Goal: Task Accomplishment & Management: Complete application form

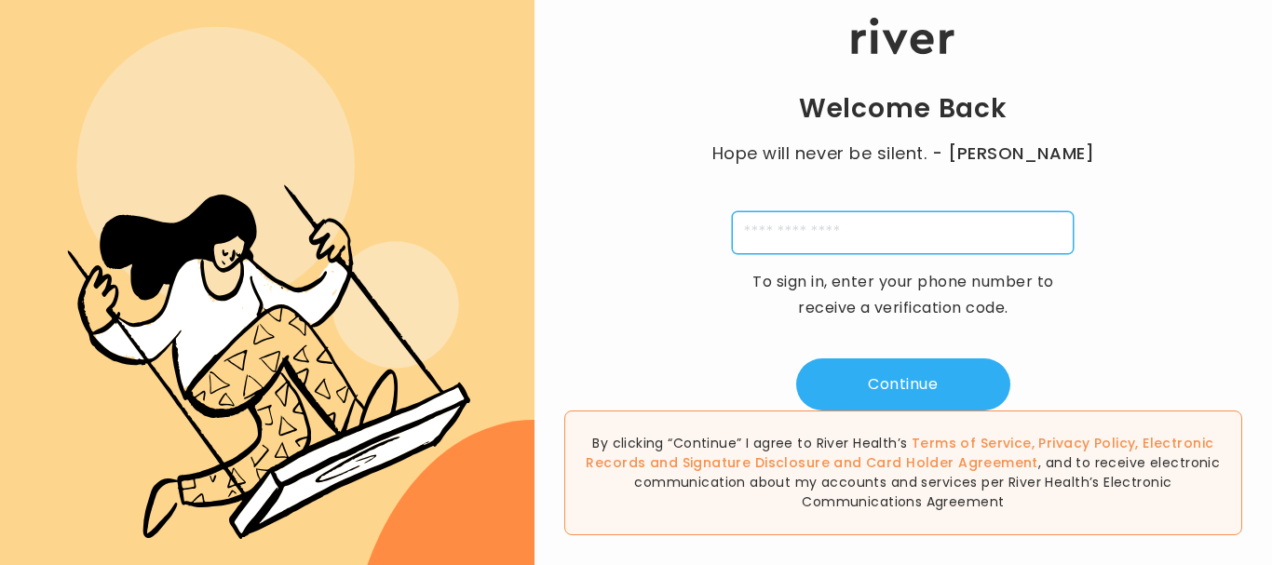
click at [836, 231] on input "tel" at bounding box center [903, 232] width 342 height 43
type input "**********"
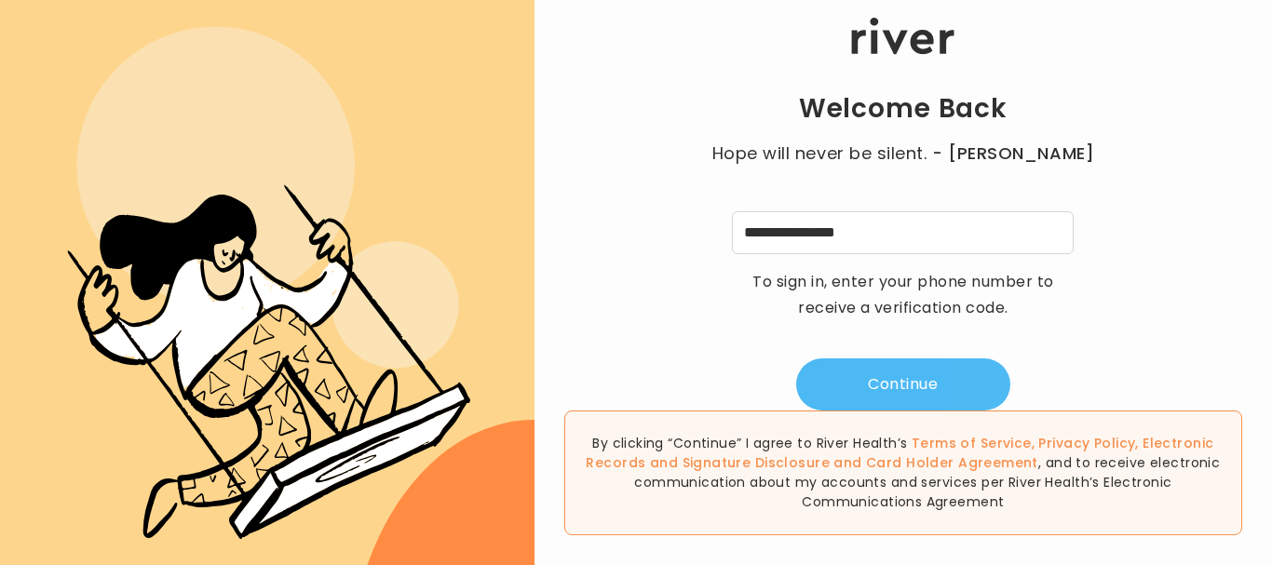
click at [898, 383] on button "Continue" at bounding box center [903, 385] width 214 height 52
type input "*"
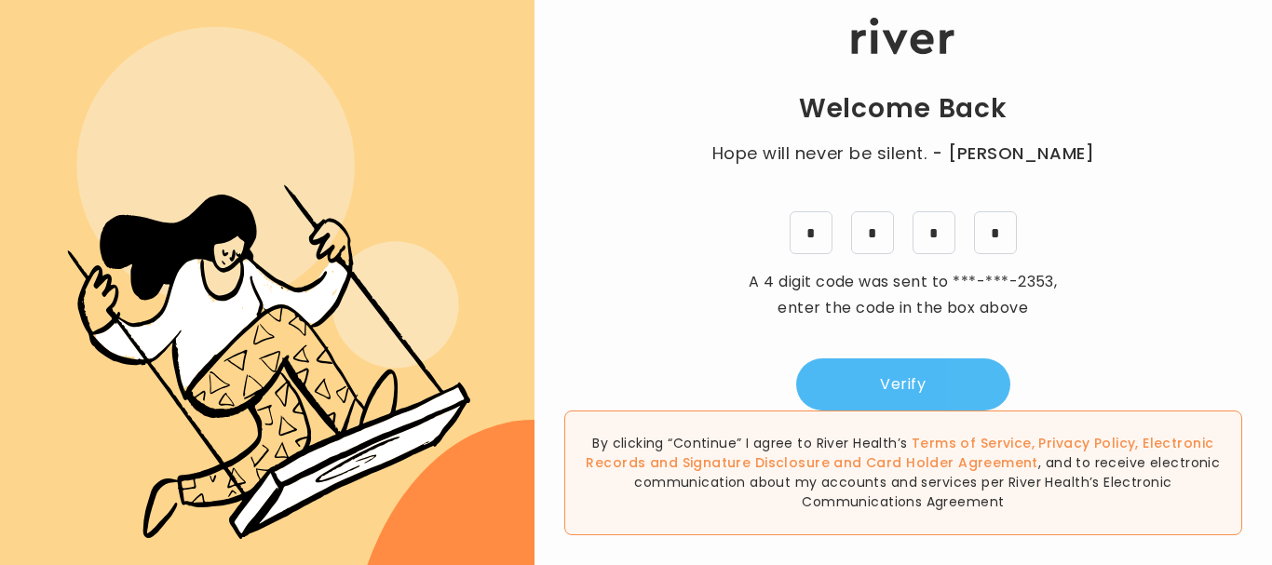
click at [898, 383] on button "Verify" at bounding box center [903, 385] width 214 height 52
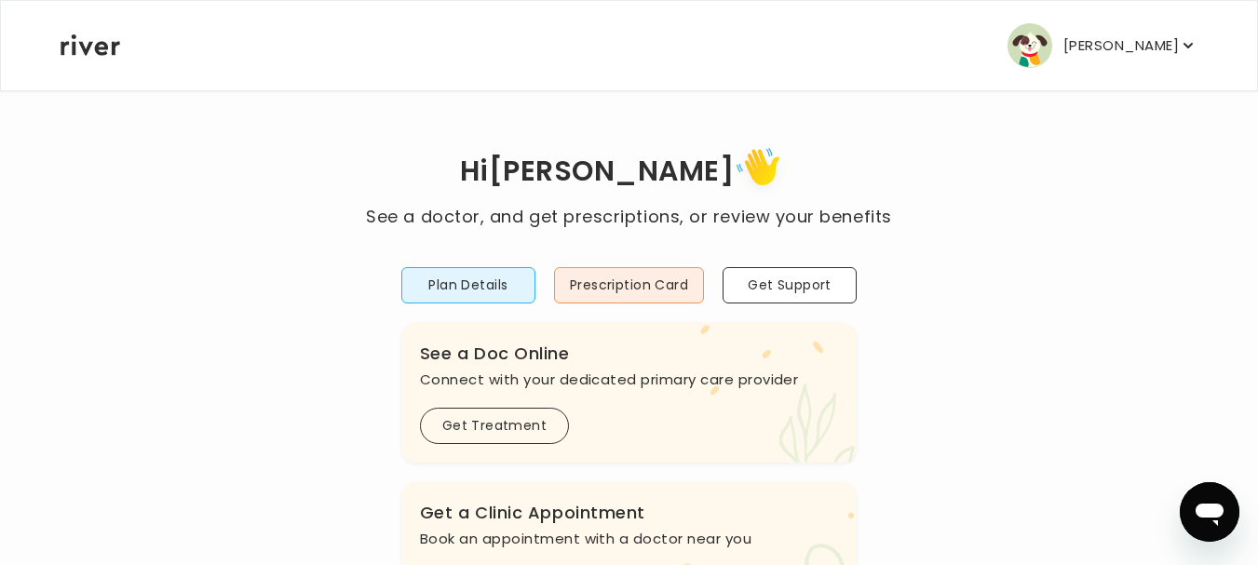
click at [1181, 48] on icon "button" at bounding box center [1188, 45] width 19 height 19
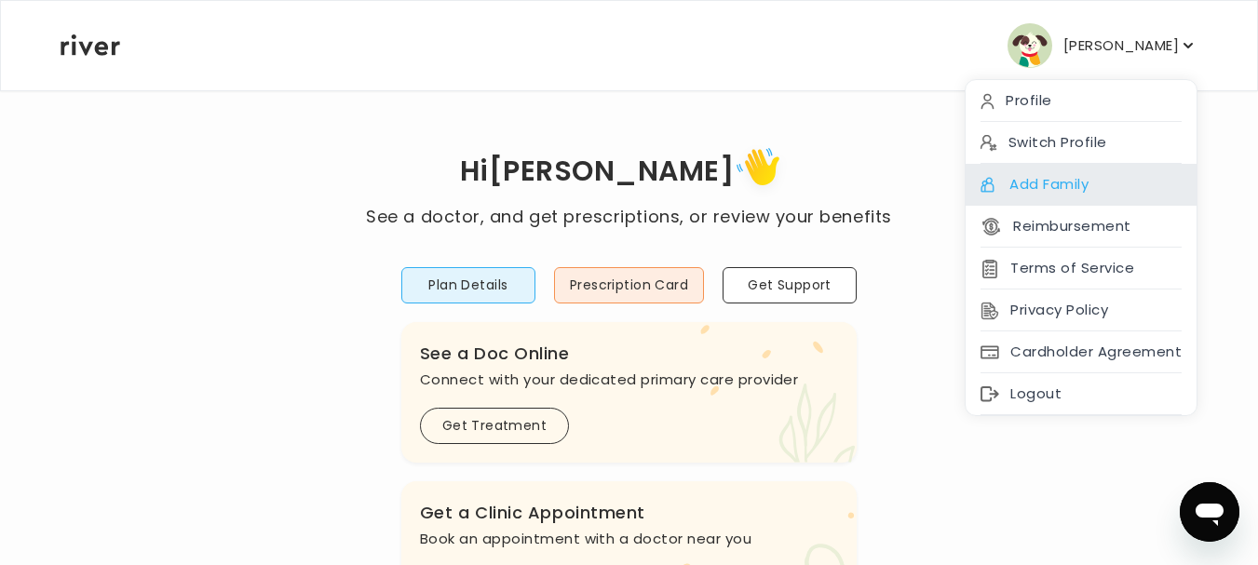
click at [1064, 179] on div "Add Family" at bounding box center [1081, 185] width 231 height 42
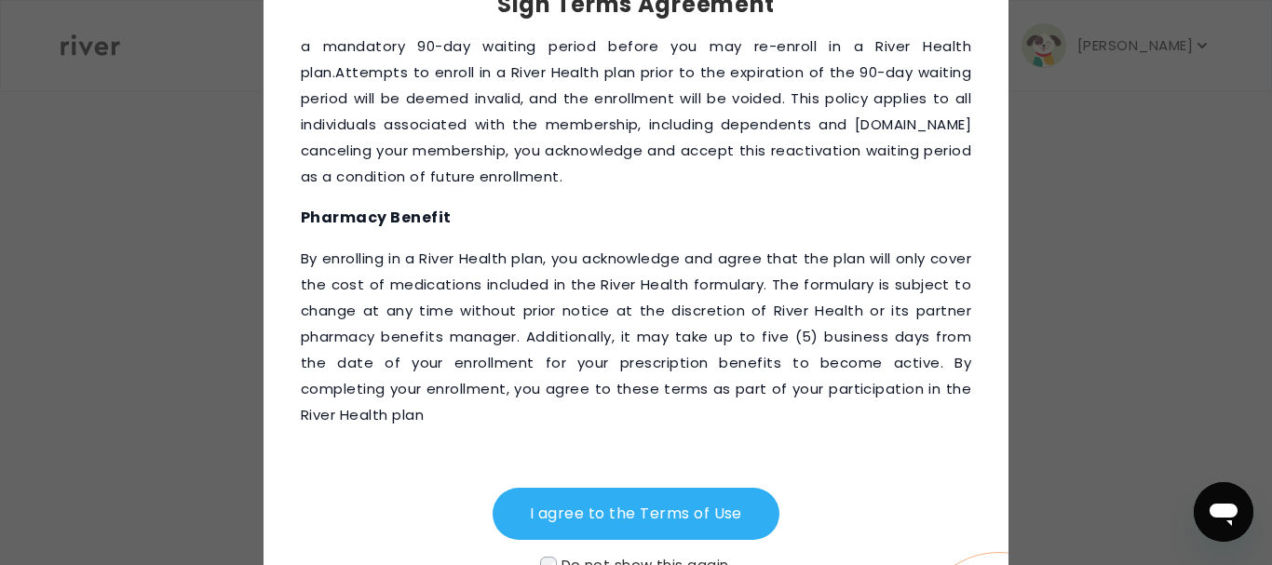
scroll to position [204, 0]
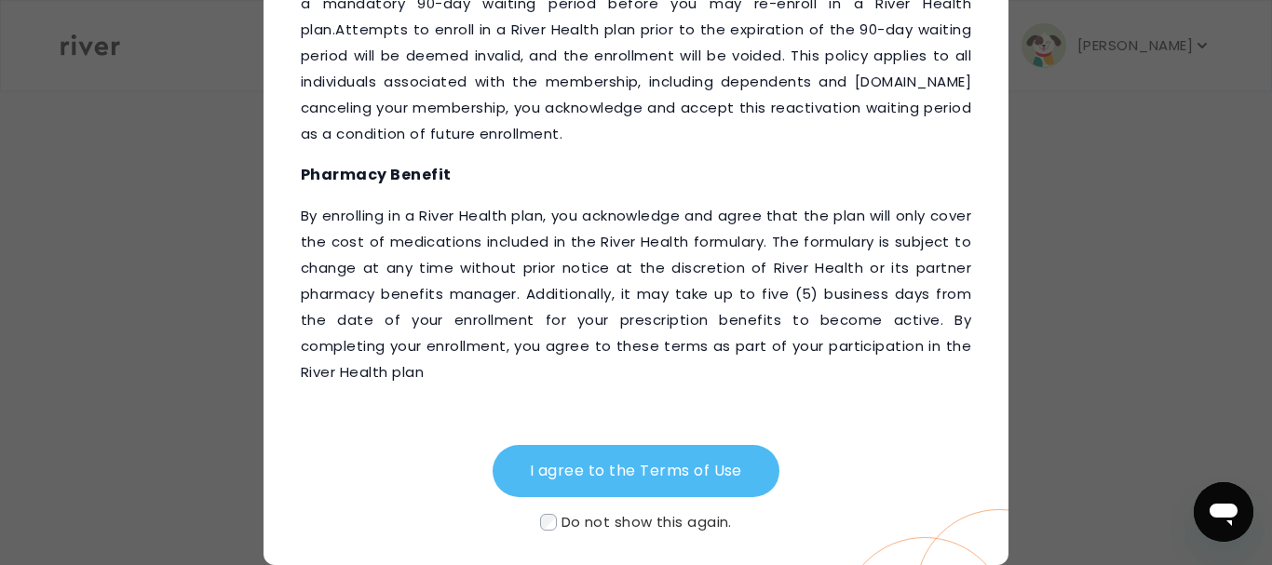
click at [566, 469] on button "I agree to the Terms of Use" at bounding box center [636, 471] width 287 height 52
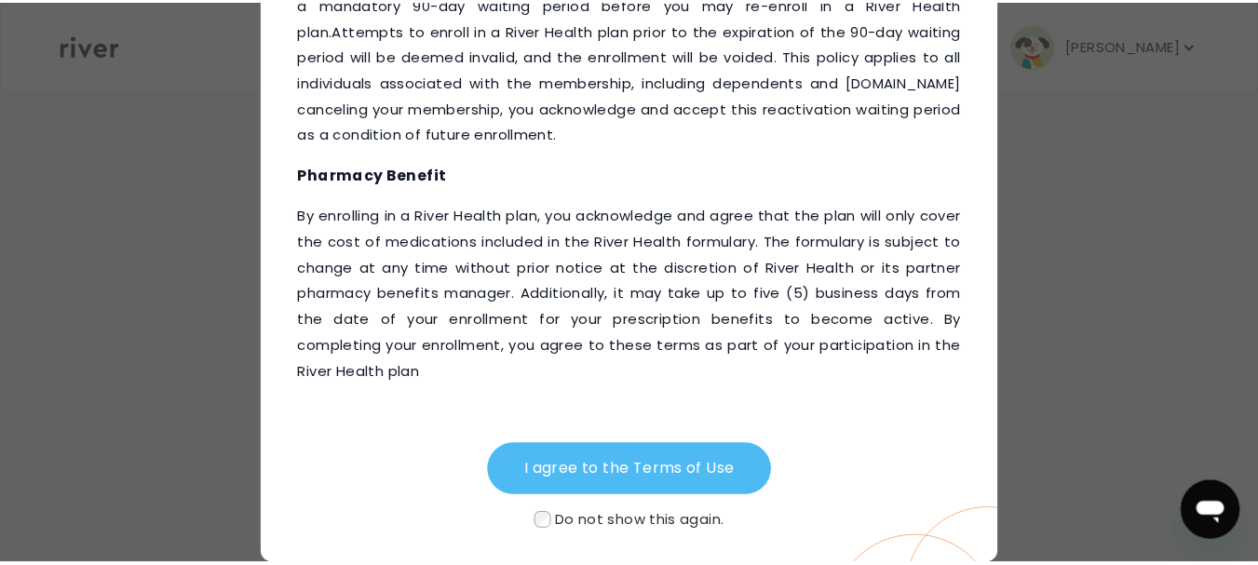
scroll to position [22, 0]
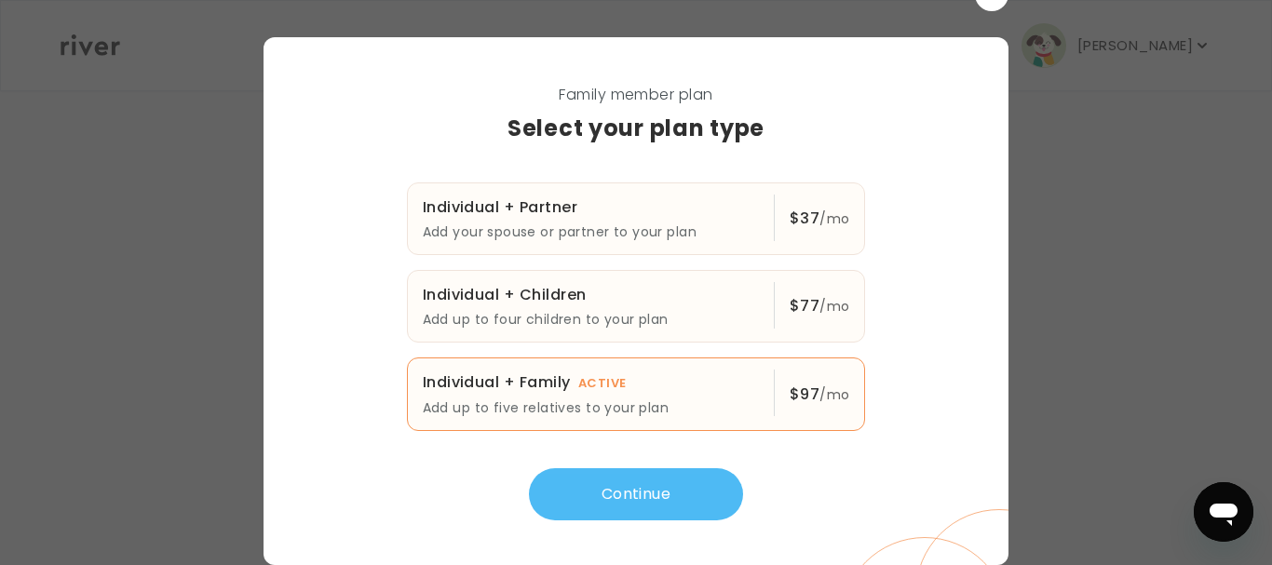
click at [631, 503] on button "Continue" at bounding box center [636, 495] width 214 height 52
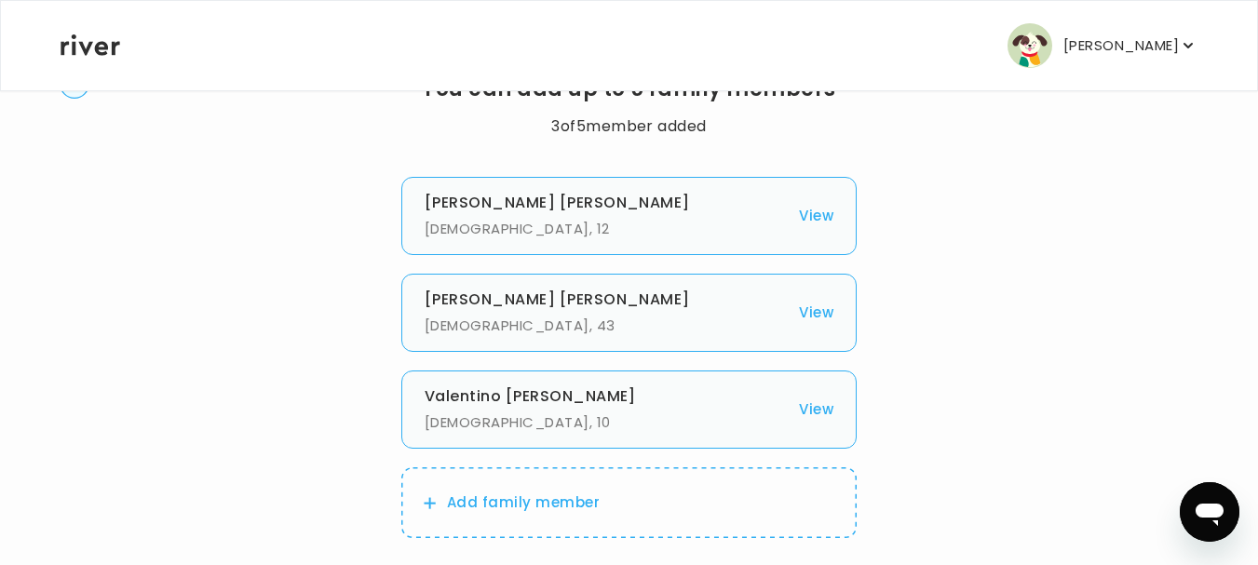
scroll to position [91, 0]
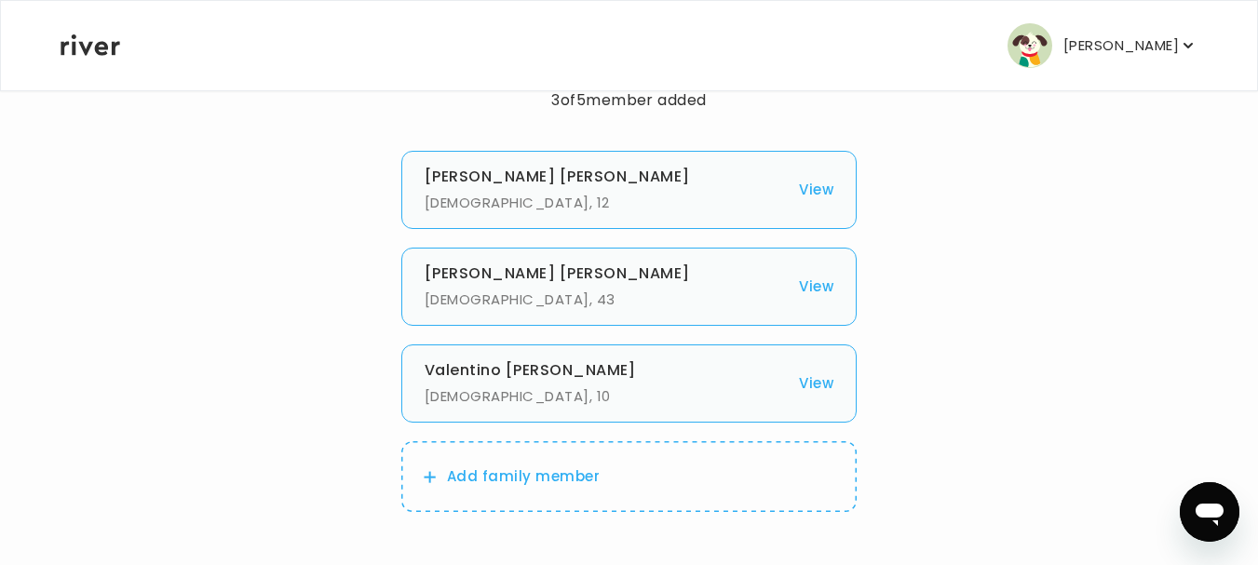
click at [461, 486] on p "Add family member" at bounding box center [523, 477] width 153 height 26
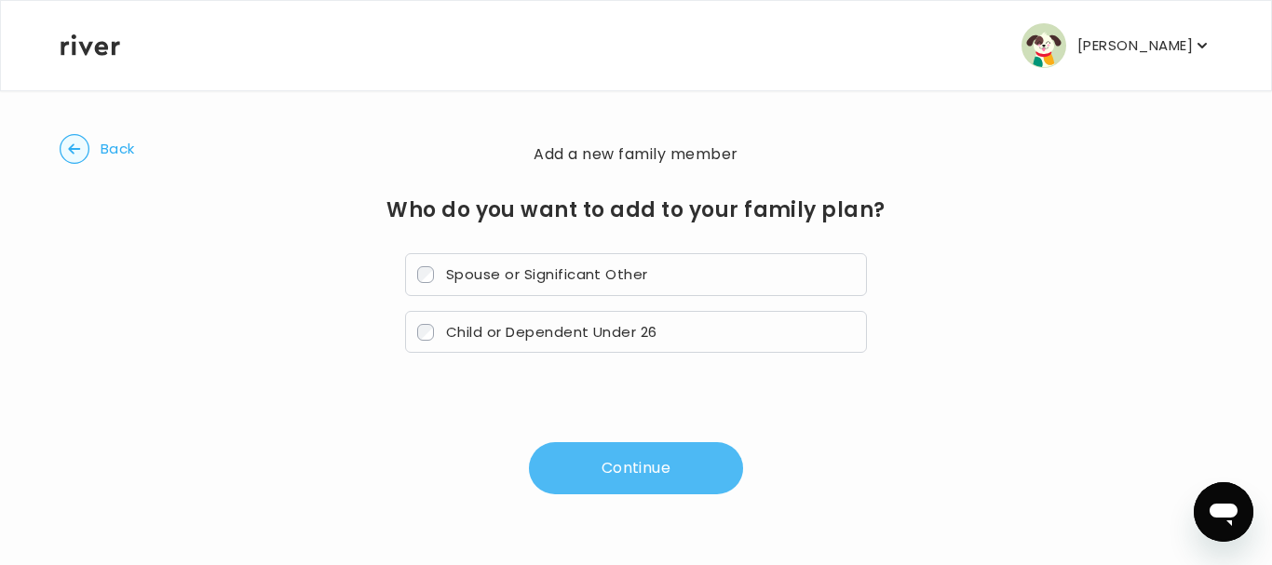
click at [609, 467] on button "Continue" at bounding box center [636, 468] width 214 height 52
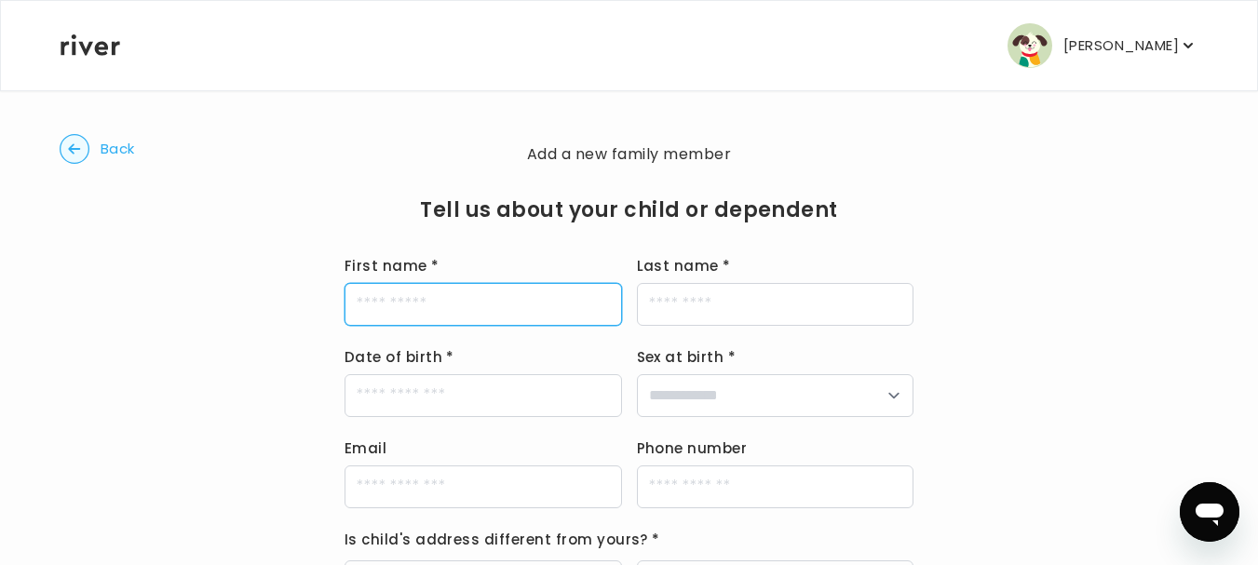
click at [513, 301] on input "First name *" at bounding box center [484, 304] width 278 height 43
type input "********"
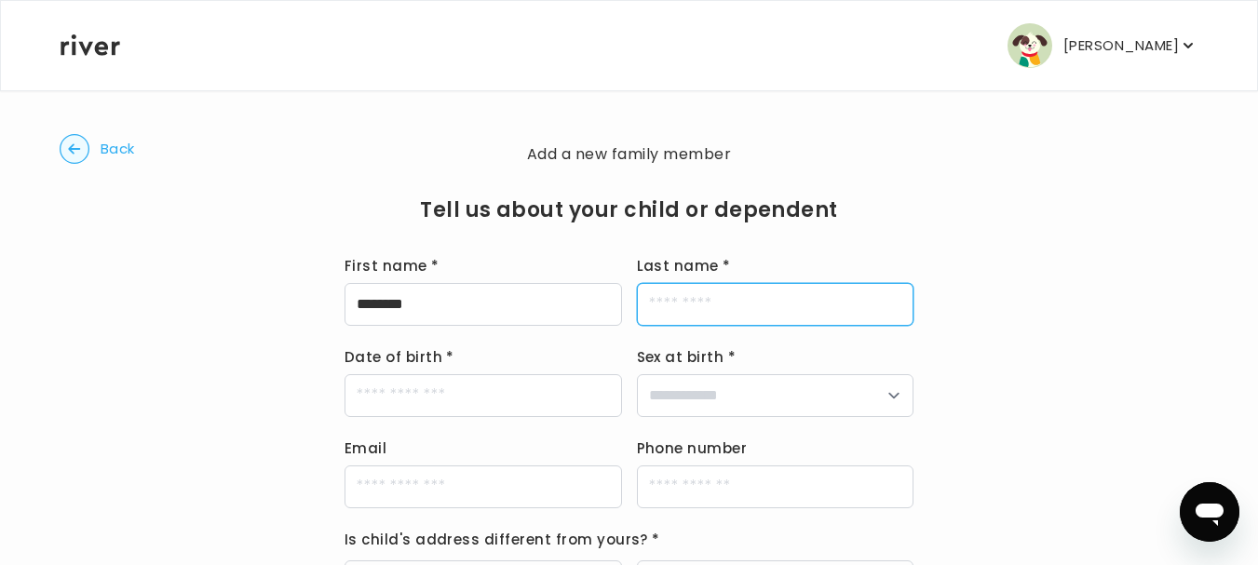
click at [687, 316] on input "Last name *" at bounding box center [776, 304] width 278 height 43
type input "******"
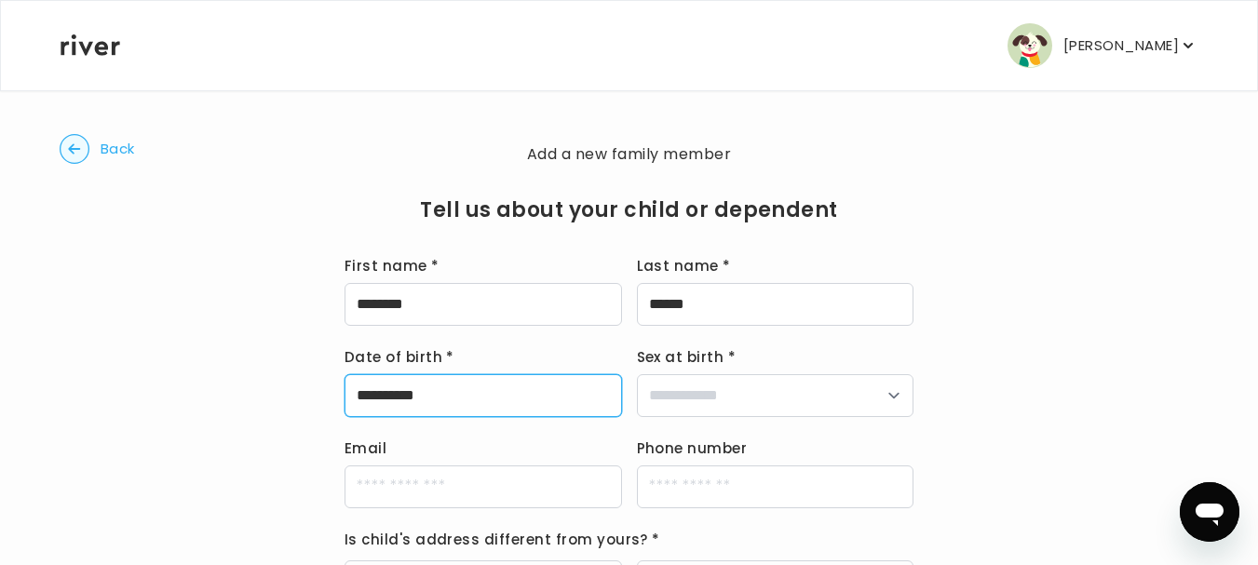
type input "**********"
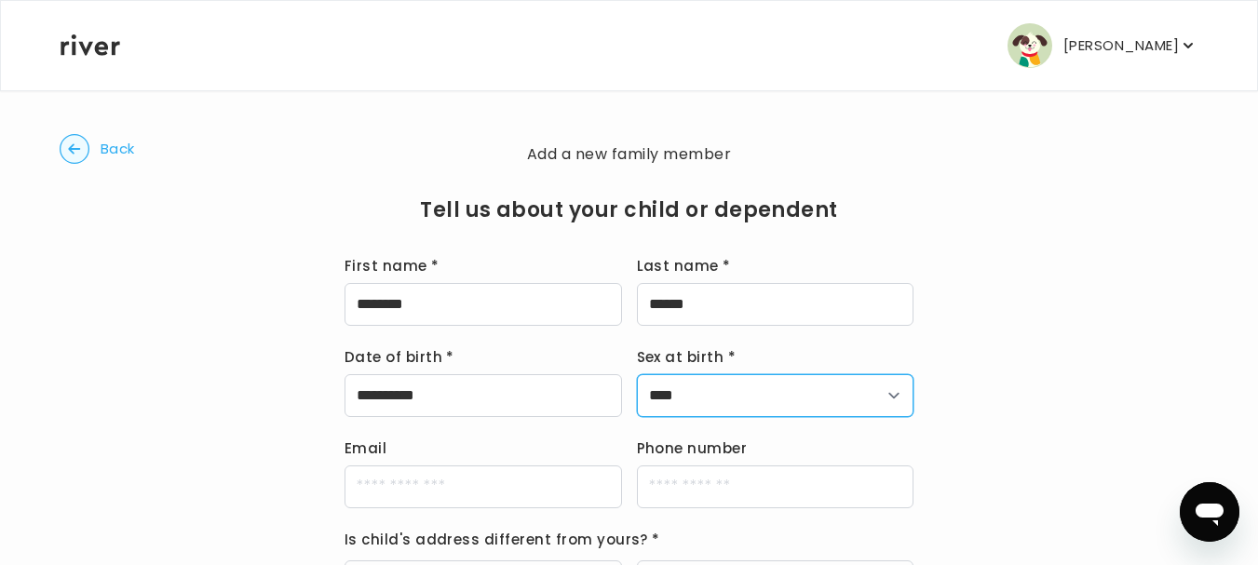
select select "******"
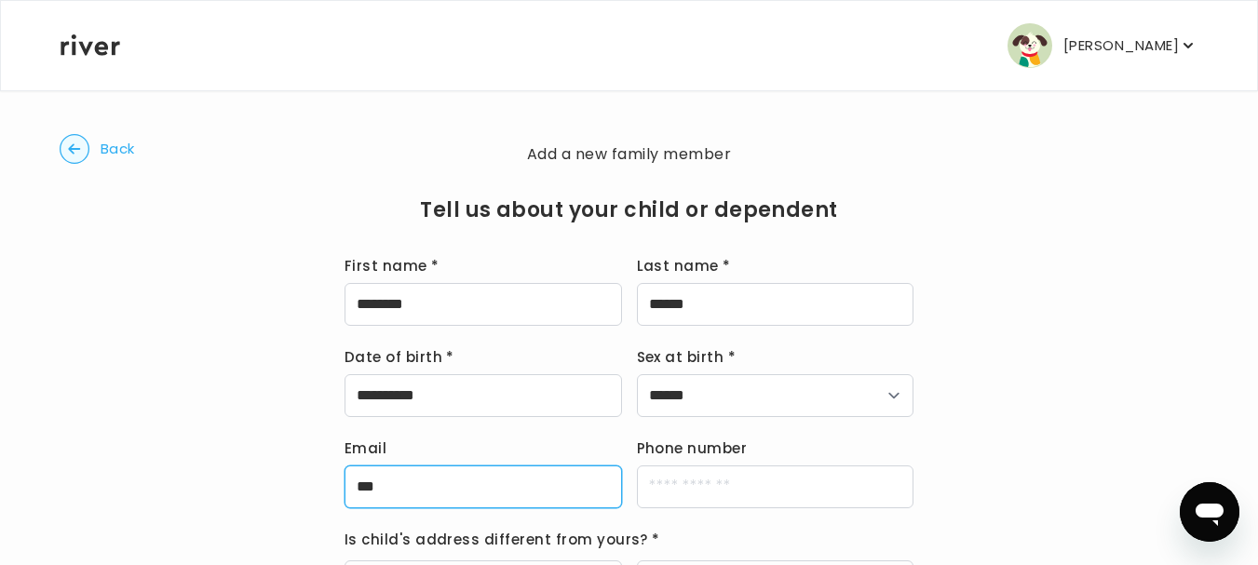
click at [444, 507] on input "***" at bounding box center [484, 487] width 278 height 43
type input "**********"
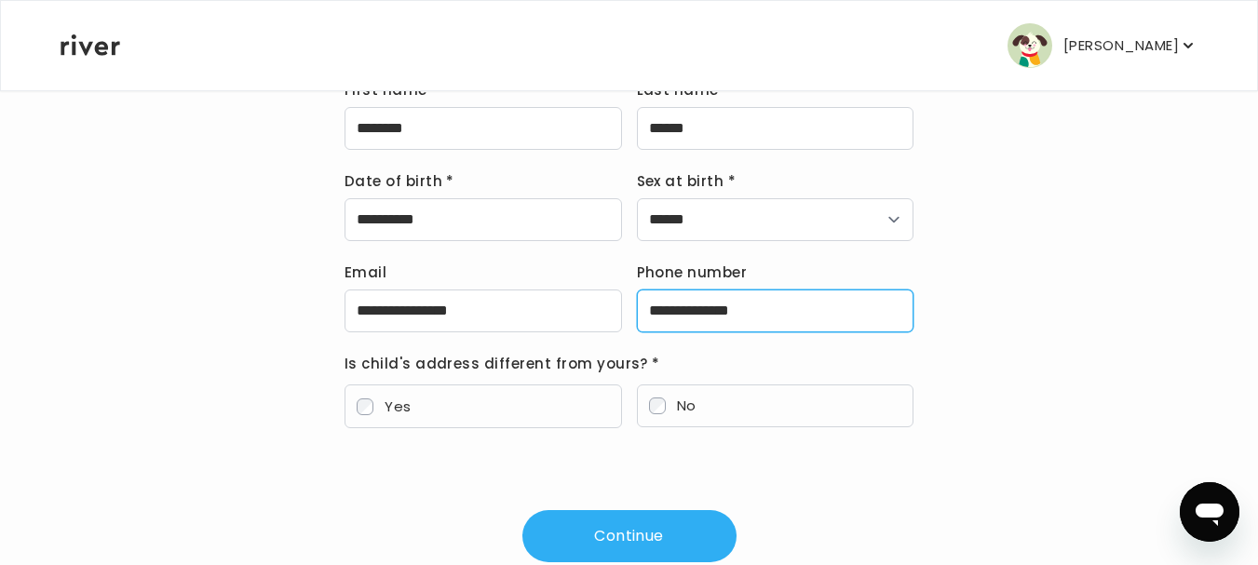
scroll to position [181, 0]
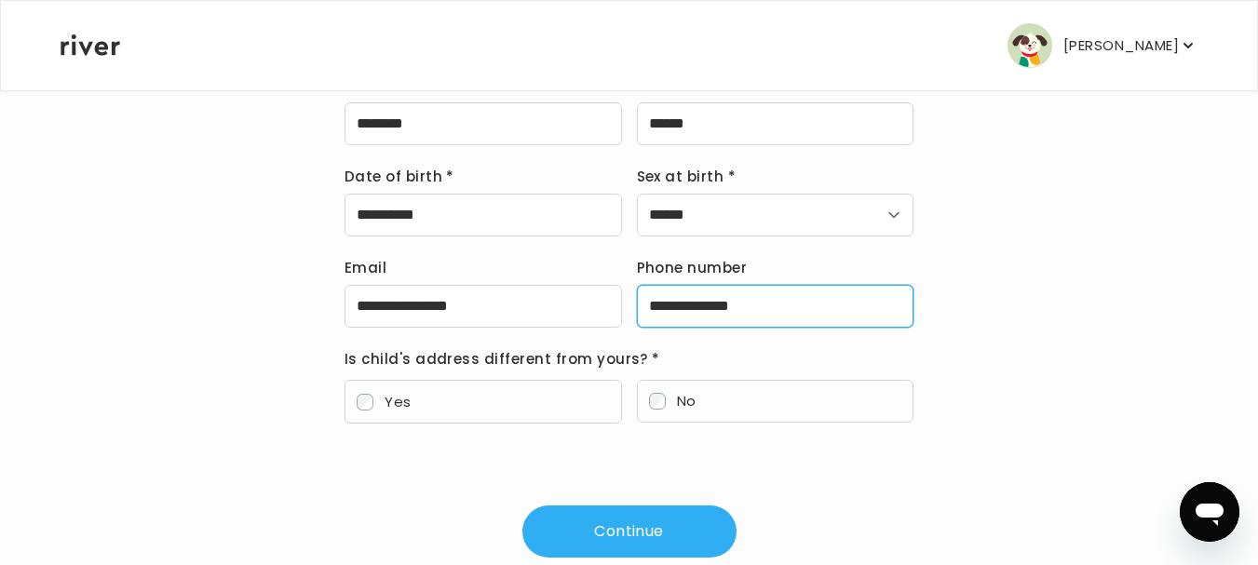
type input "**********"
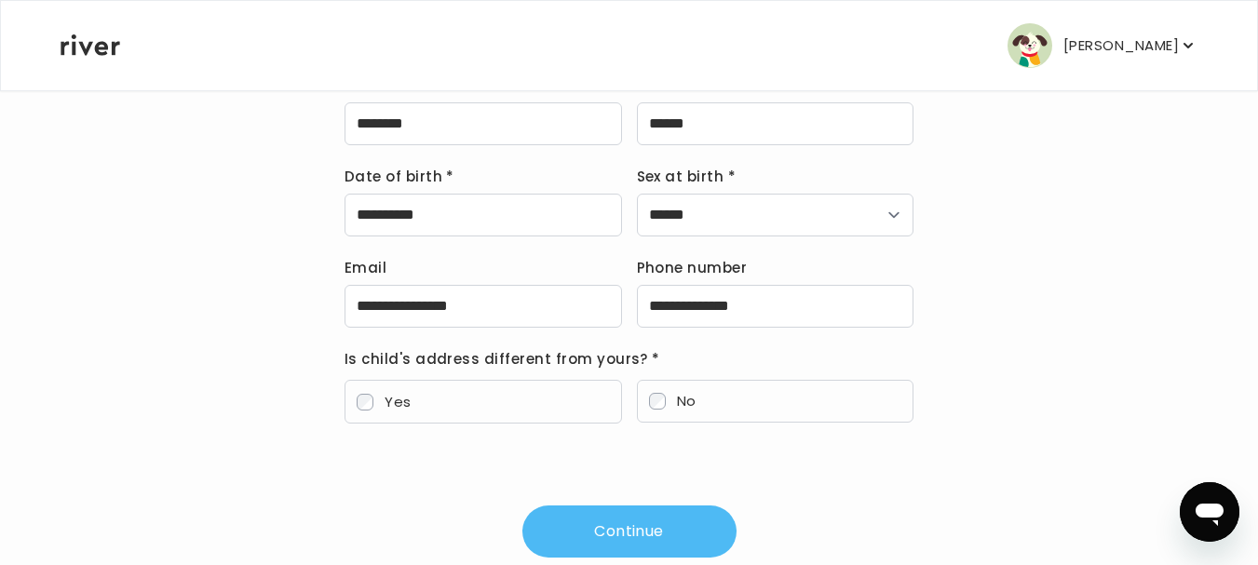
click at [614, 537] on button "Continue" at bounding box center [630, 532] width 214 height 52
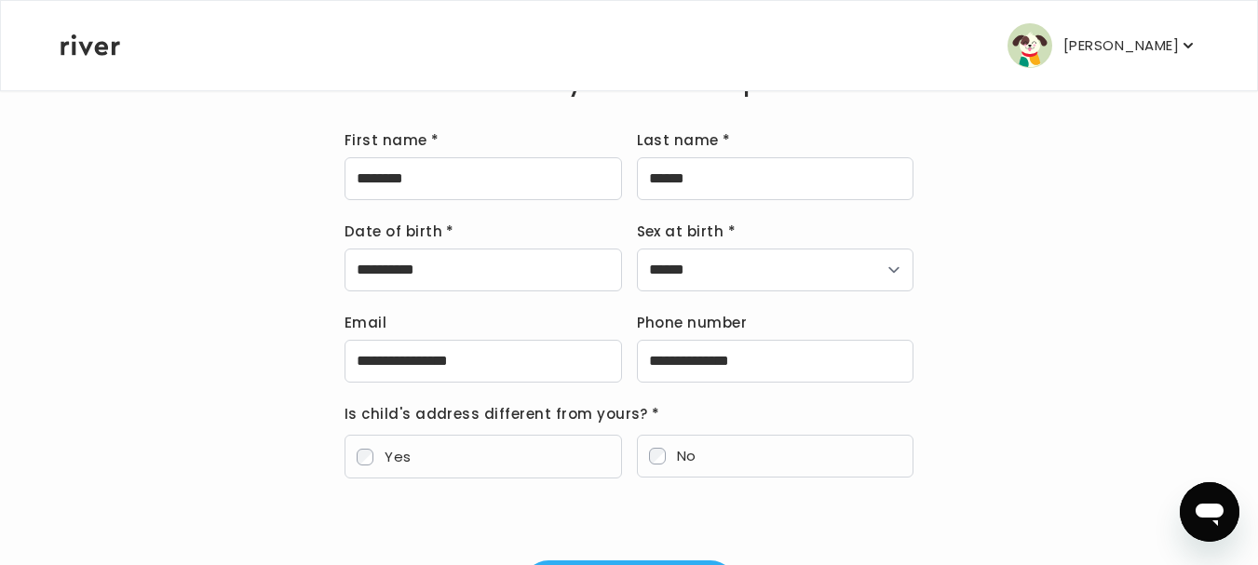
scroll to position [168, 0]
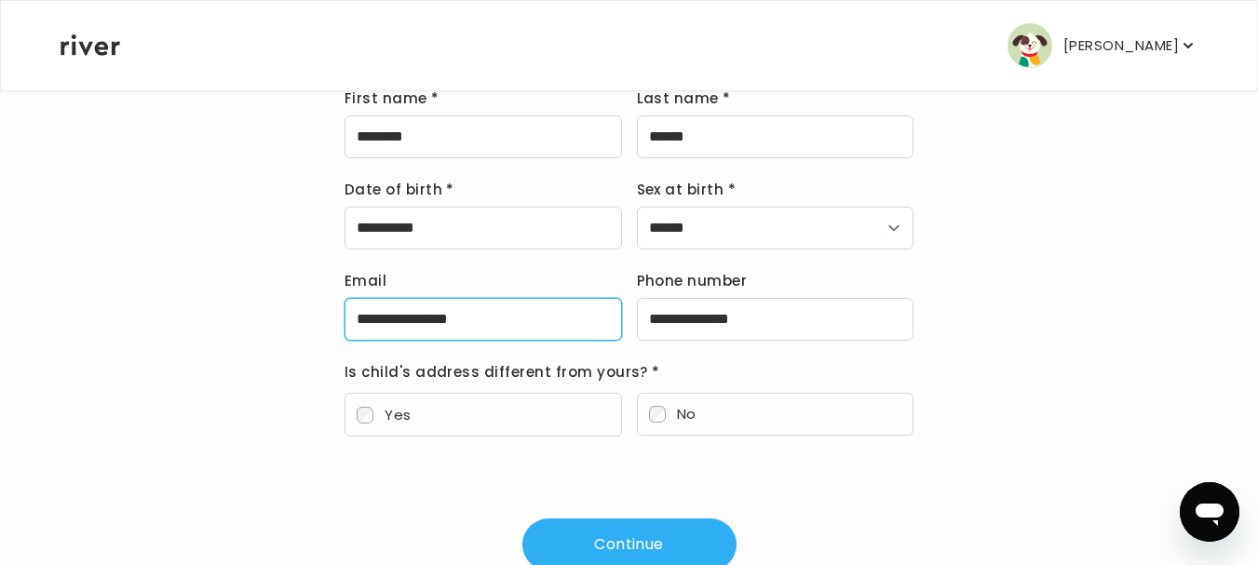
click at [527, 327] on input "**********" at bounding box center [484, 319] width 278 height 43
type input "**********"
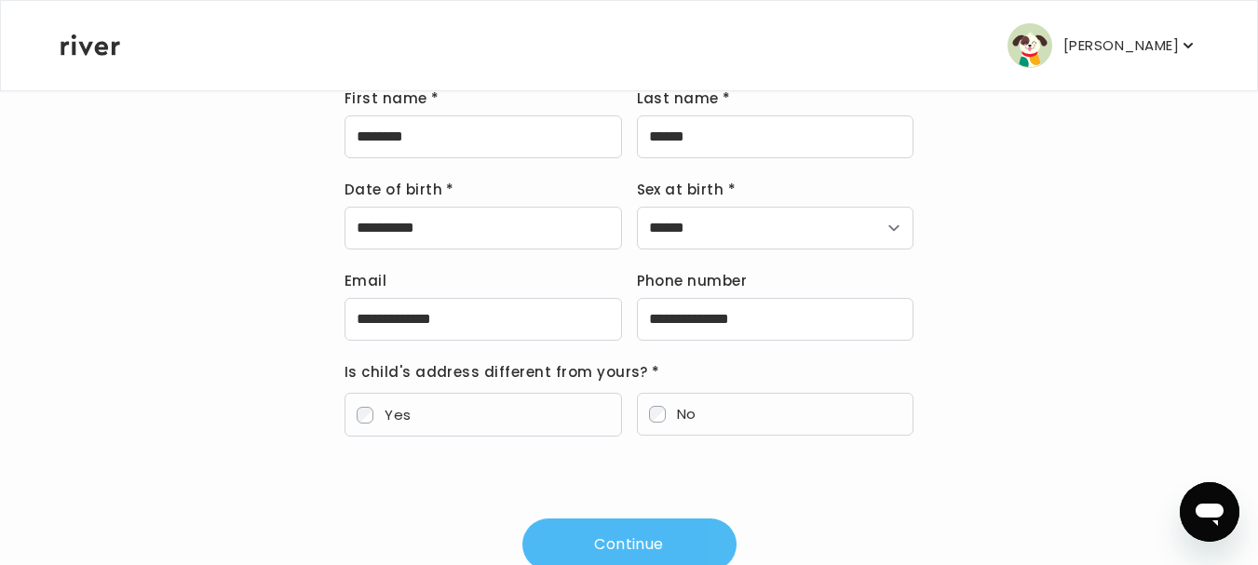
click at [627, 538] on button "Continue" at bounding box center [630, 545] width 214 height 52
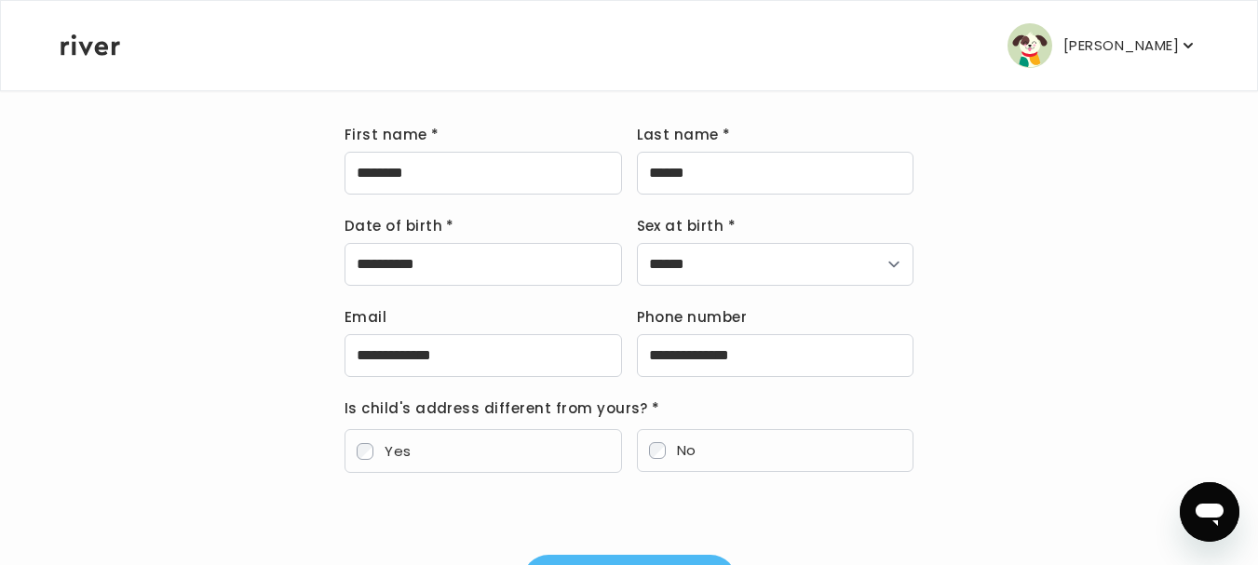
scroll to position [170, 0]
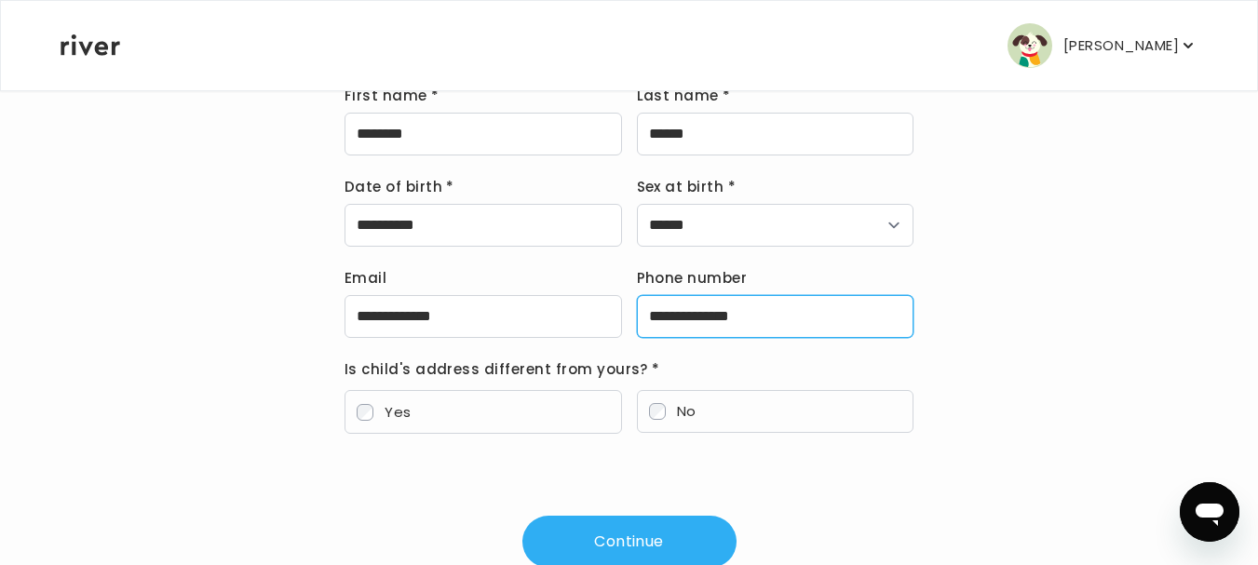
click at [796, 311] on input "**********" at bounding box center [776, 316] width 278 height 43
type input "*"
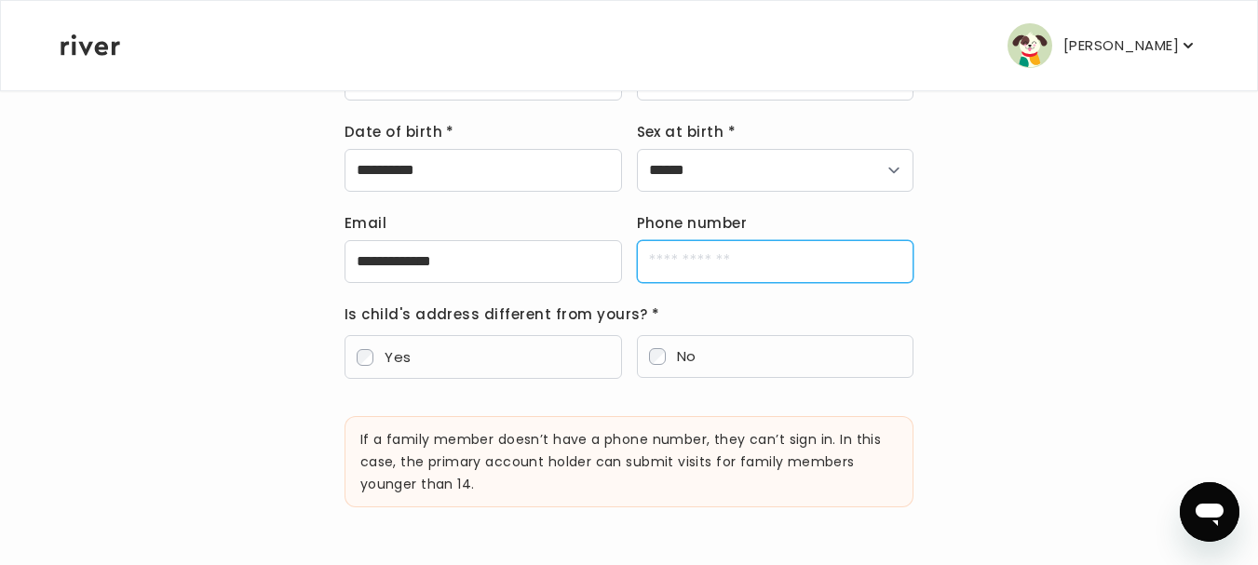
scroll to position [332, 0]
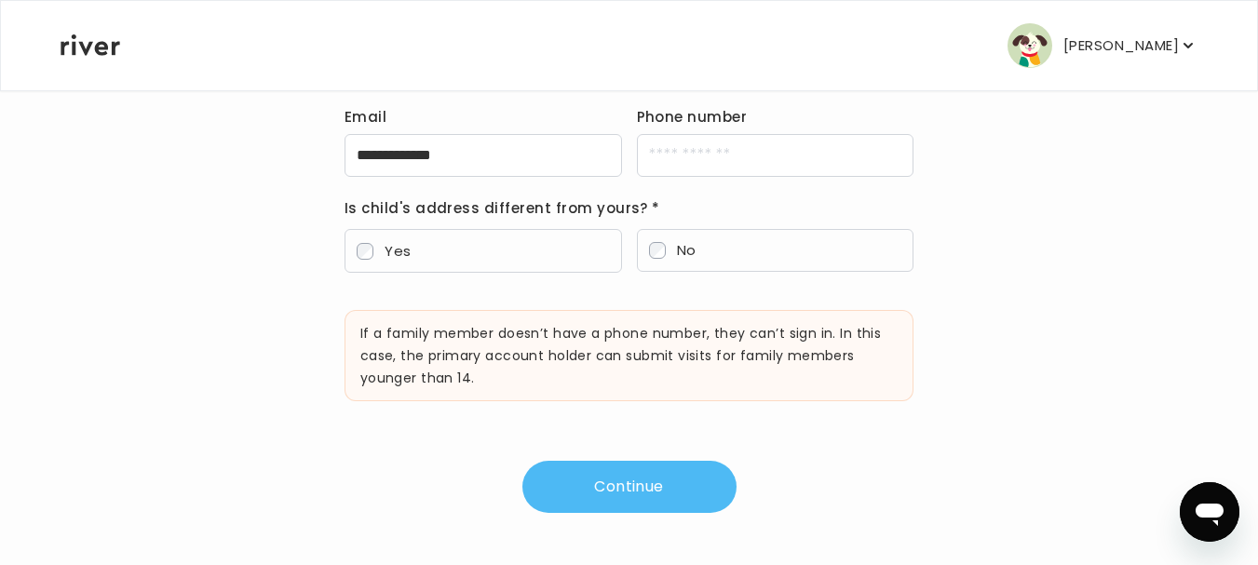
click at [665, 511] on button "Continue" at bounding box center [630, 487] width 214 height 52
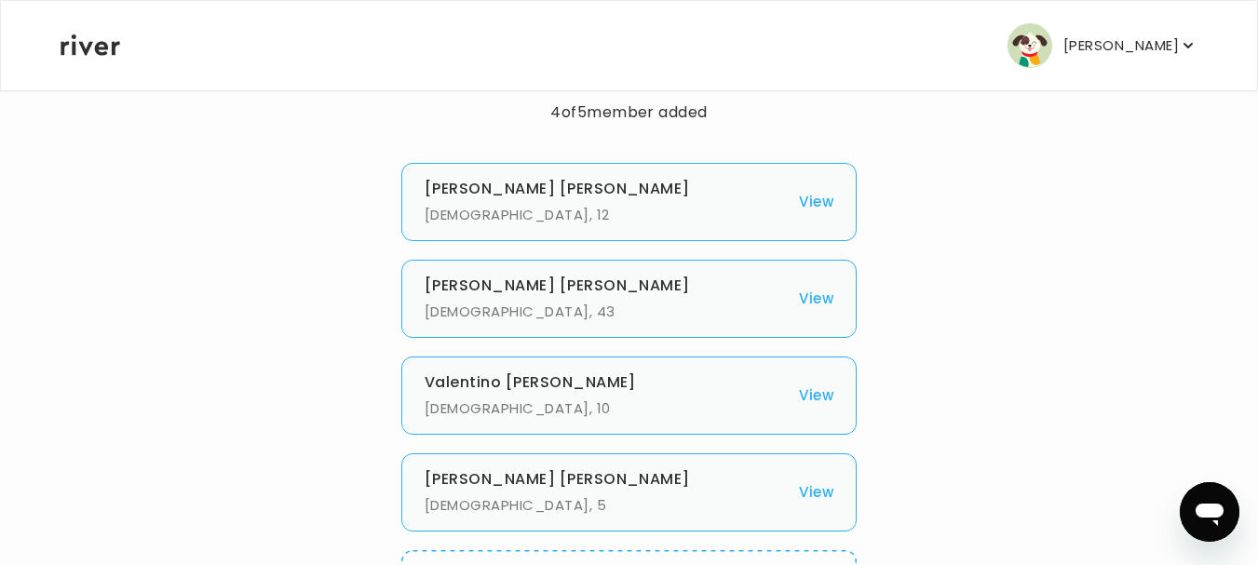
scroll to position [96, 0]
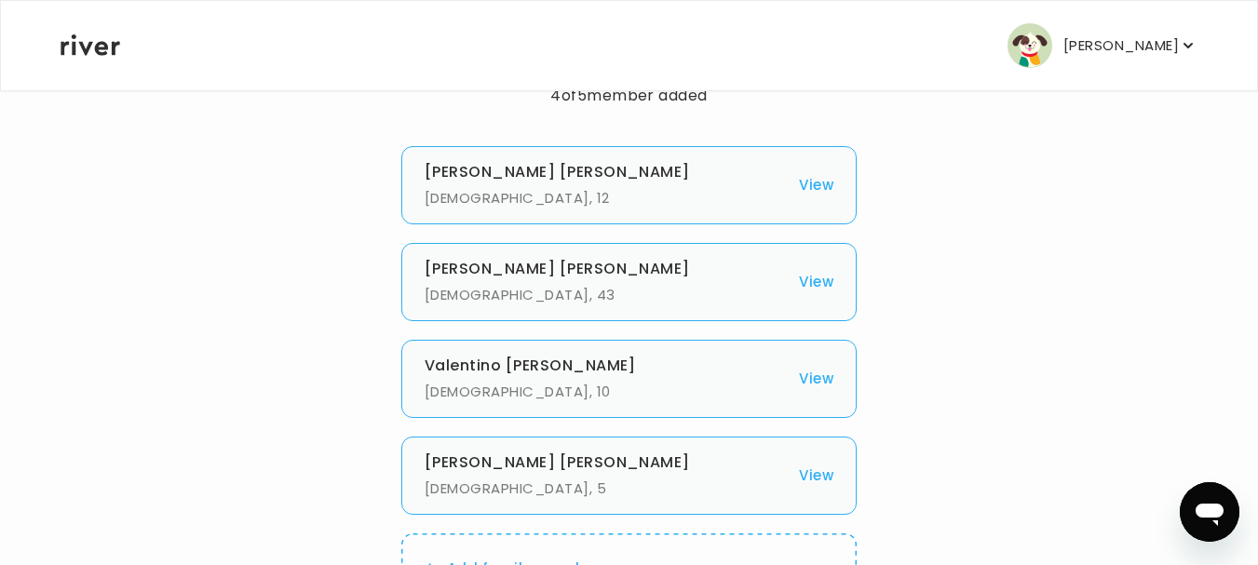
click at [813, 478] on button "View" at bounding box center [816, 476] width 34 height 26
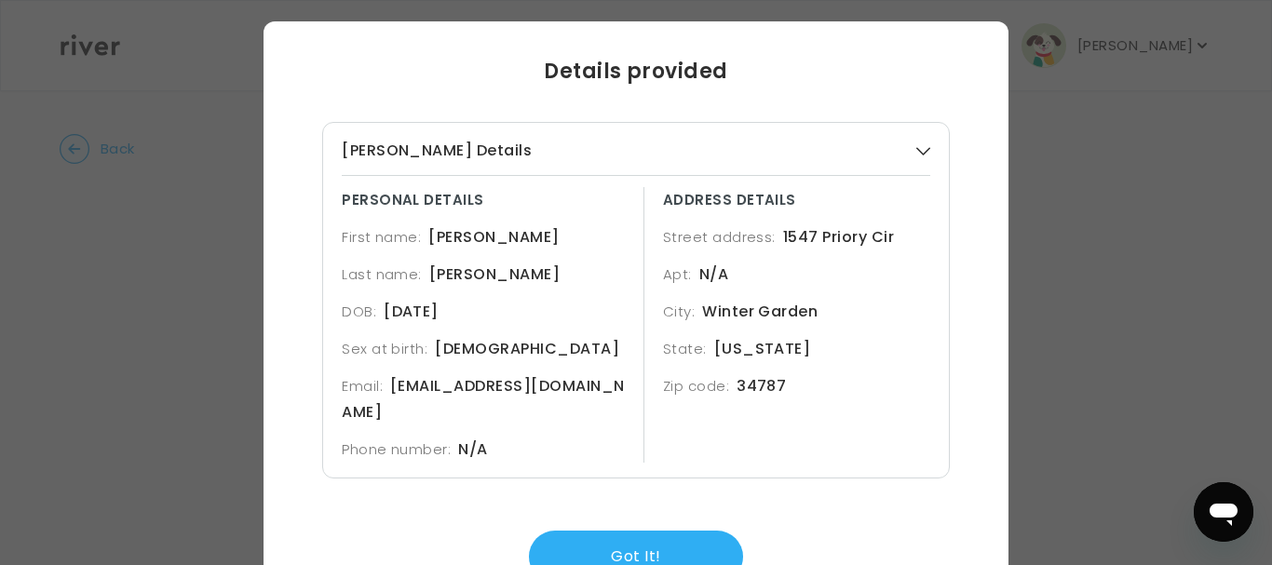
scroll to position [75, 0]
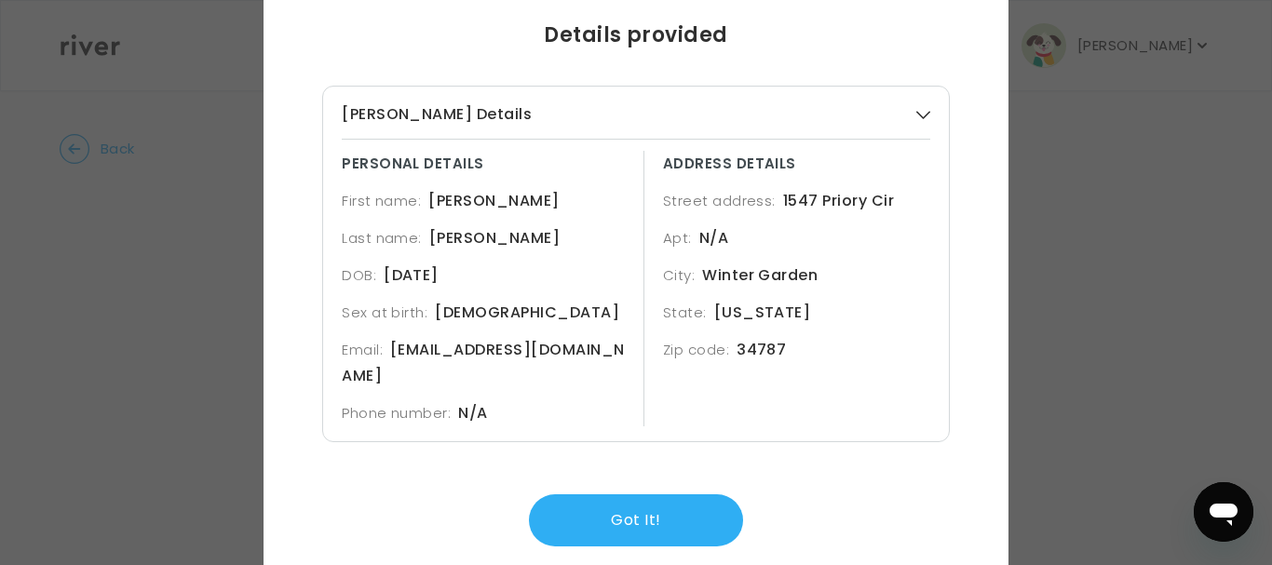
click at [561, 211] on div "First name: ISABELLA" at bounding box center [485, 201] width 287 height 26
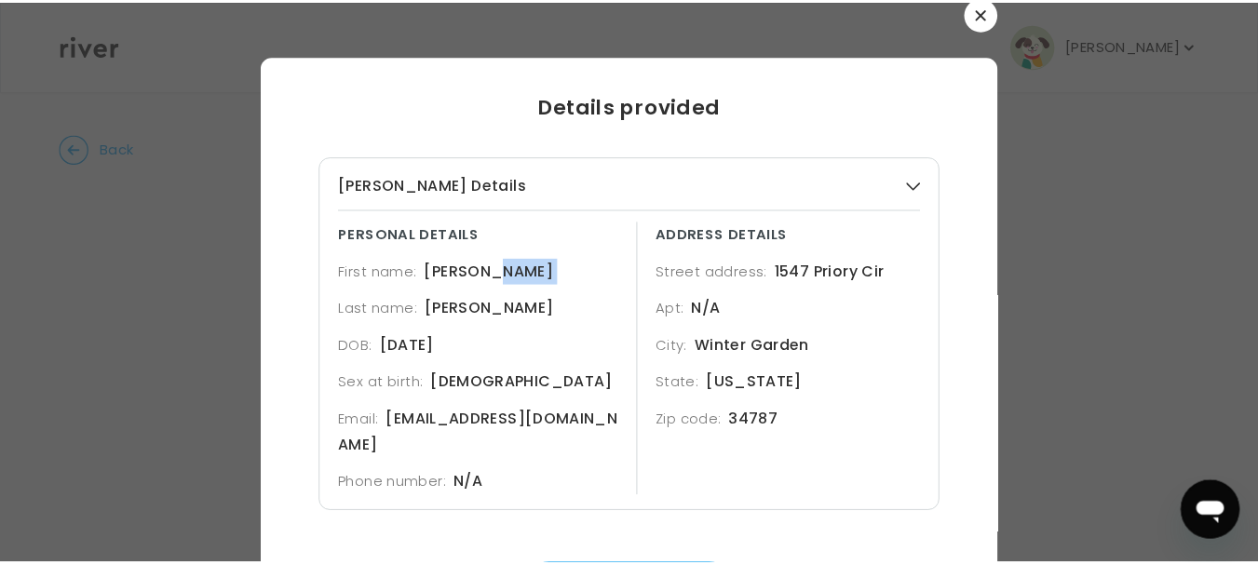
scroll to position [0, 0]
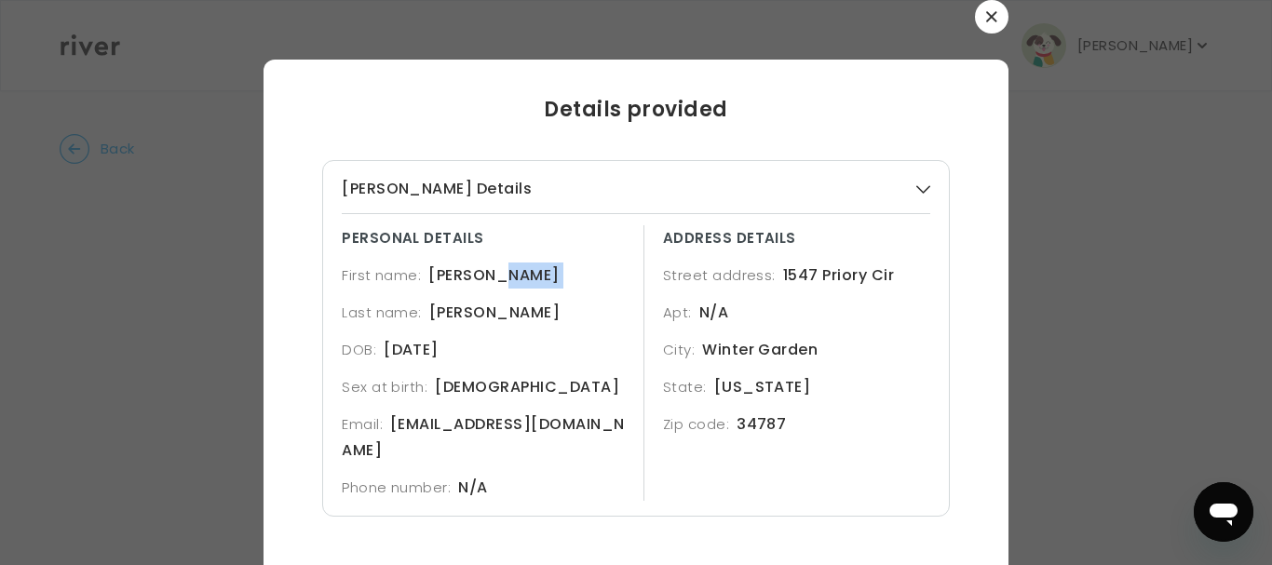
click at [986, 20] on icon "button" at bounding box center [991, 16] width 11 height 11
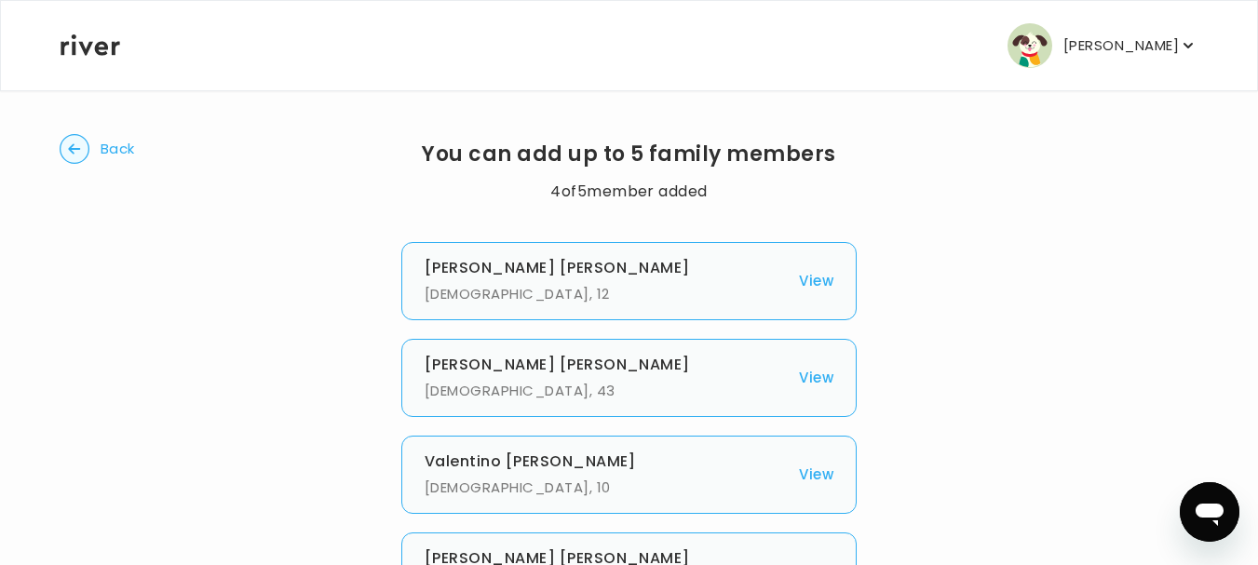
click at [1188, 46] on icon "button" at bounding box center [1188, 46] width 9 height 6
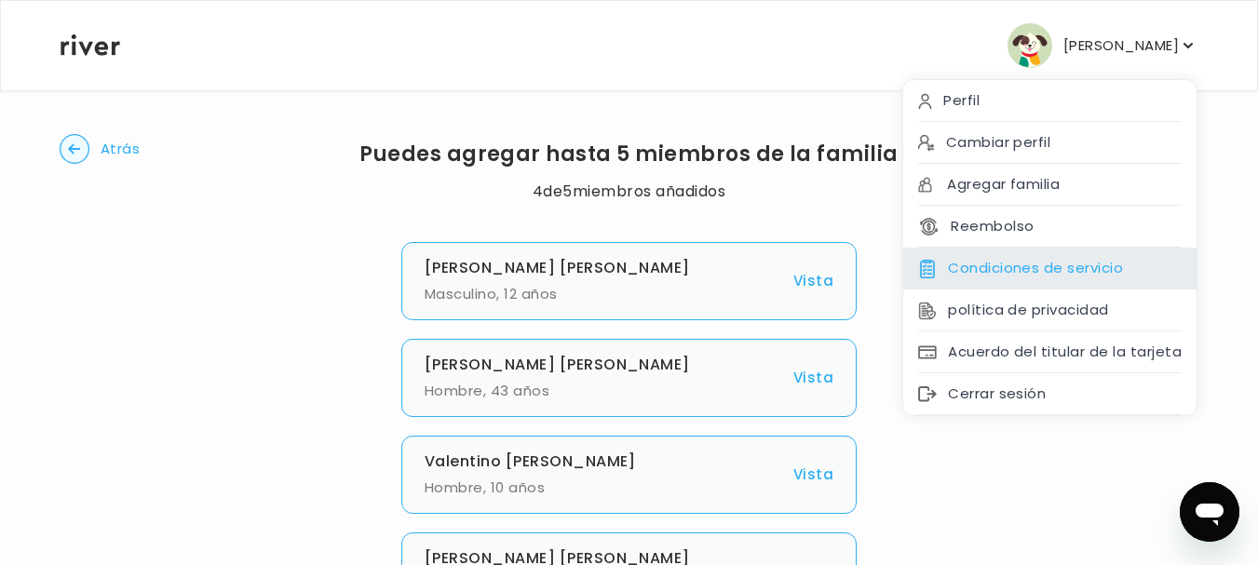
click at [991, 280] on div "Condiciones de servicio" at bounding box center [1050, 269] width 293 height 42
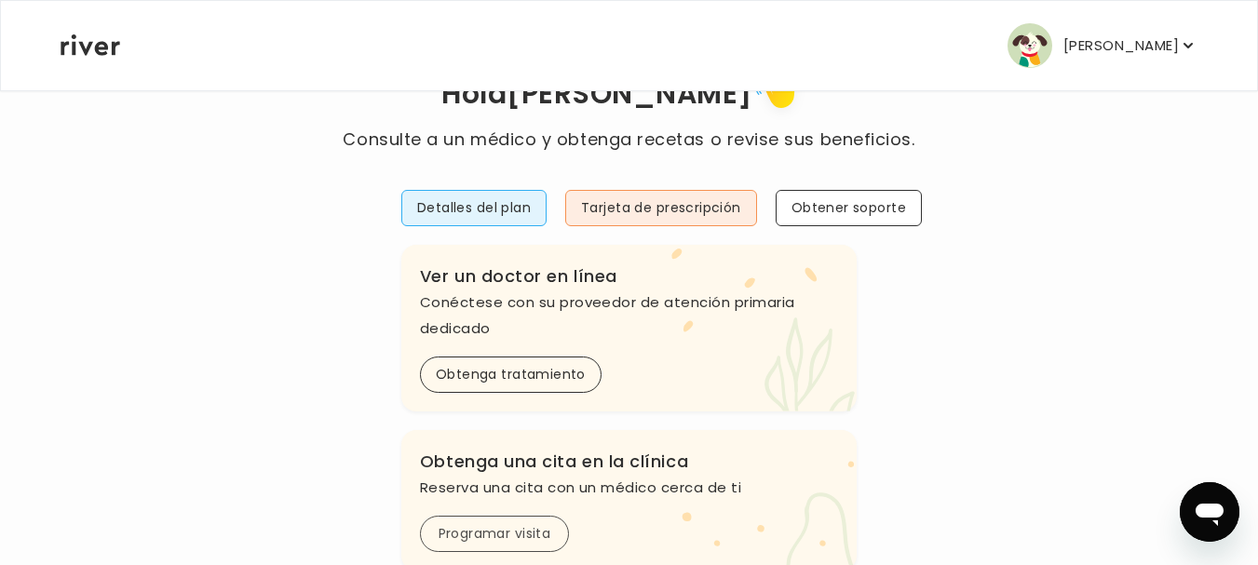
scroll to position [1, 0]
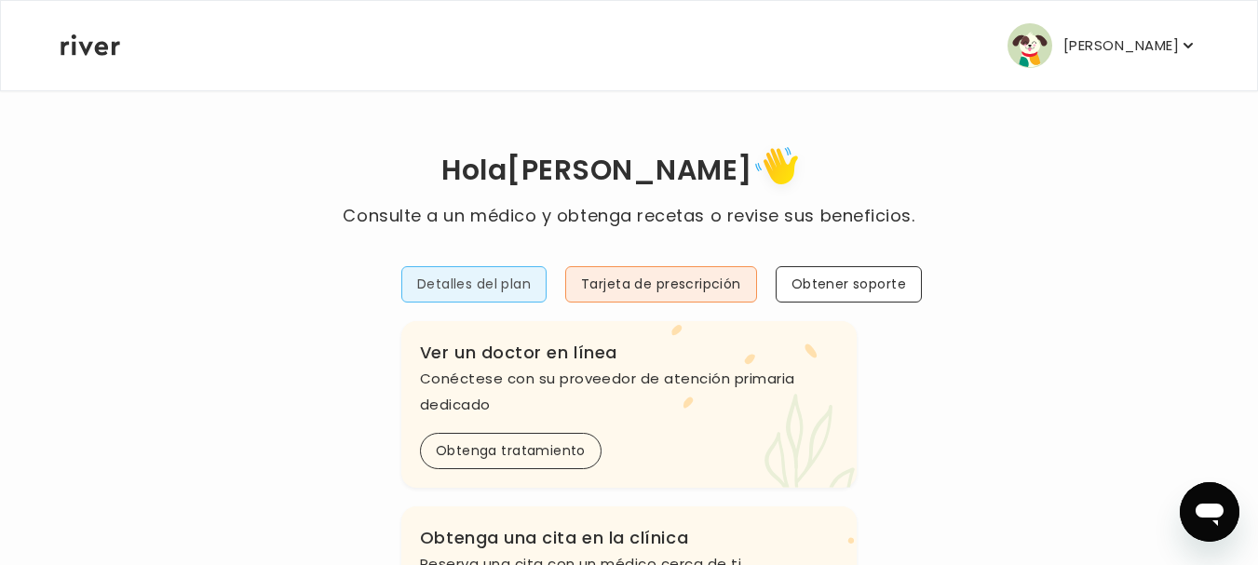
click at [486, 292] on font "Detalles del plan" at bounding box center [474, 284] width 114 height 19
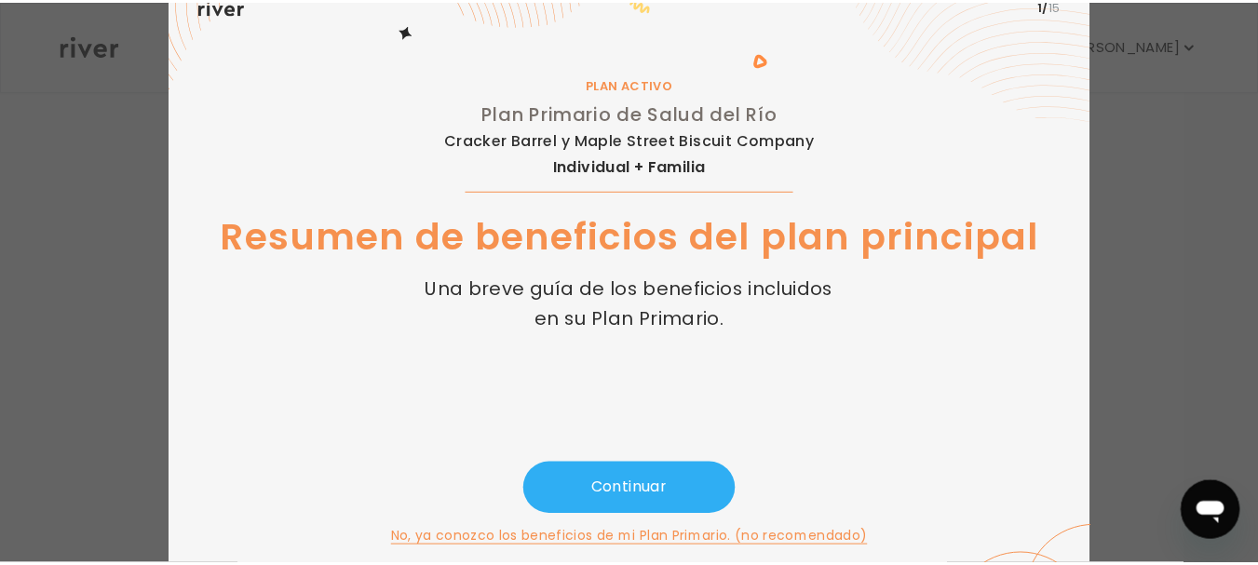
scroll to position [100, 0]
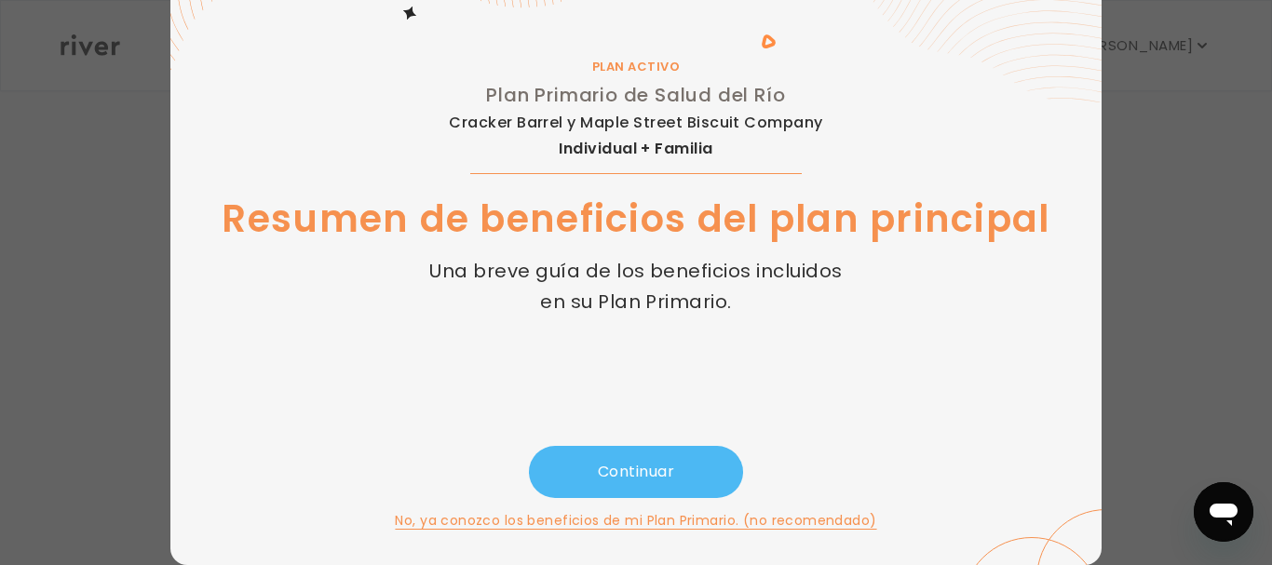
click at [598, 466] on font "Continuar" at bounding box center [636, 471] width 76 height 21
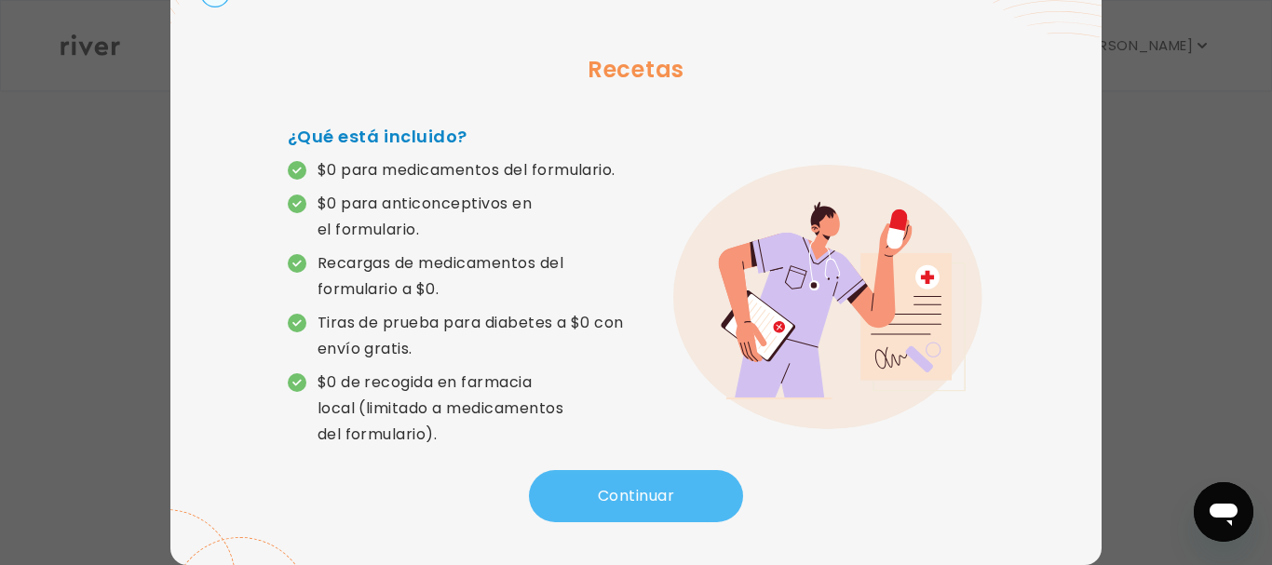
click at [590, 466] on div "¿Qué está incluido? $0 para medicamentos del formulario. $0 para anticonceptivo…" at bounding box center [462, 297] width 348 height 347
click at [605, 479] on button "Continuar" at bounding box center [636, 496] width 214 height 52
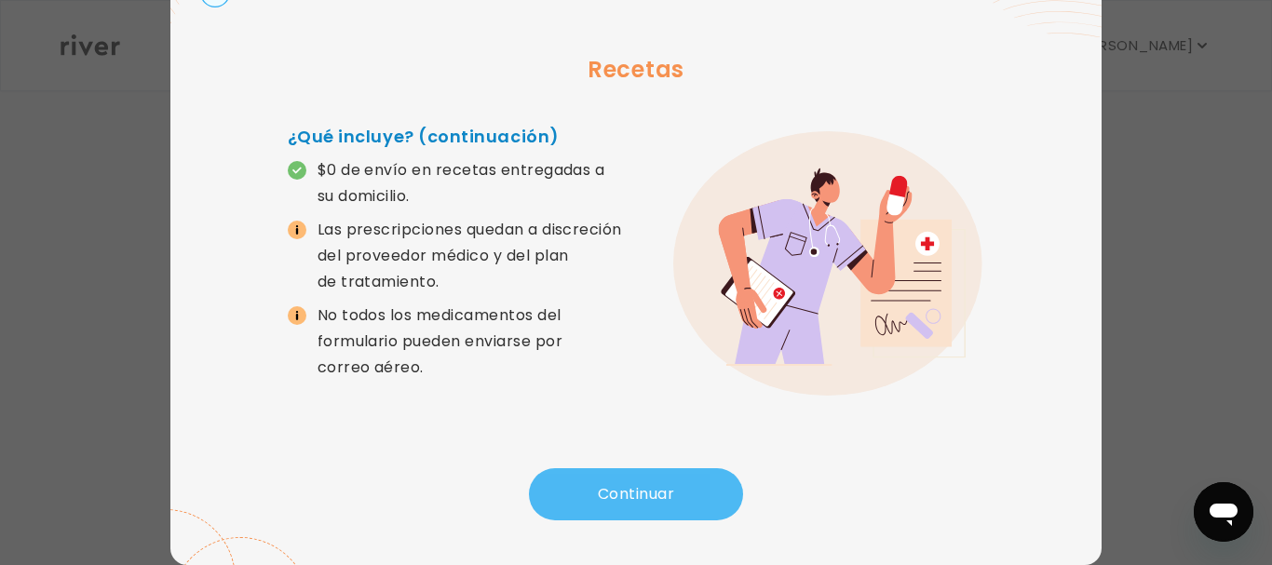
click at [605, 479] on button "Continuar" at bounding box center [636, 495] width 214 height 52
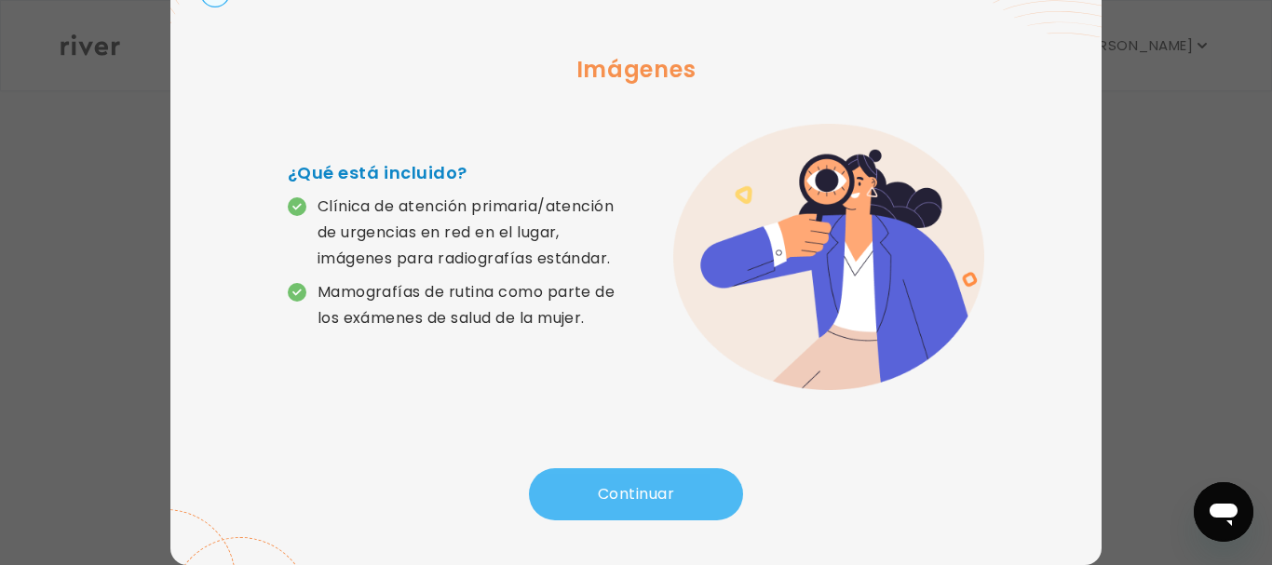
click at [621, 496] on font "Continuar" at bounding box center [636, 493] width 76 height 21
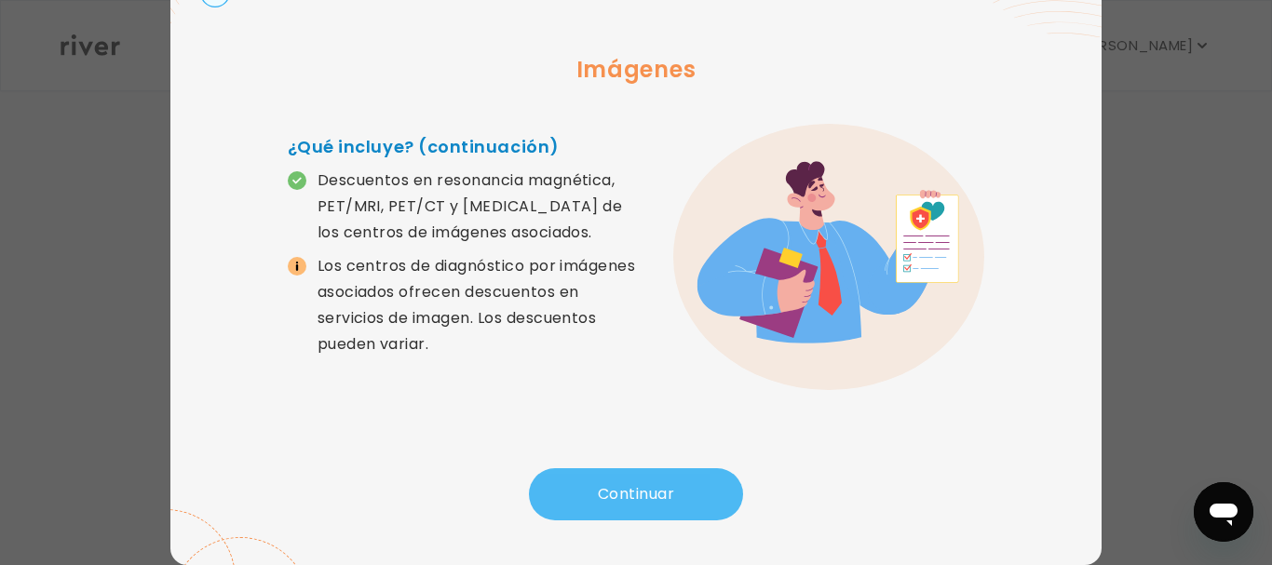
click at [621, 496] on font "Continuar" at bounding box center [636, 493] width 76 height 21
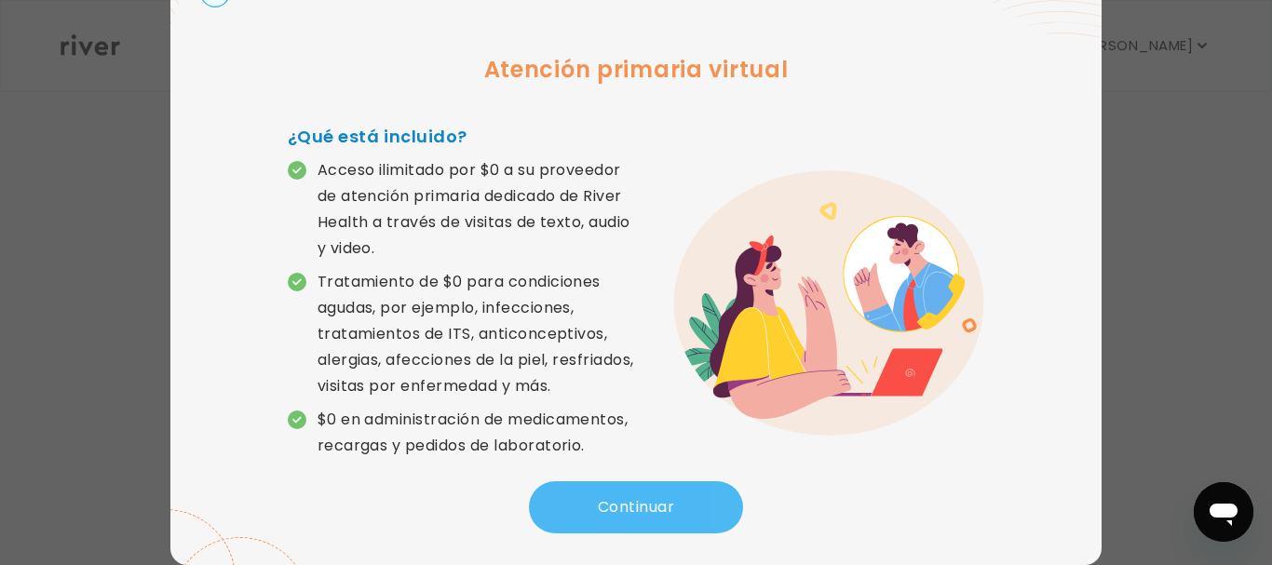
click at [669, 534] on button "Continuar" at bounding box center [636, 508] width 214 height 52
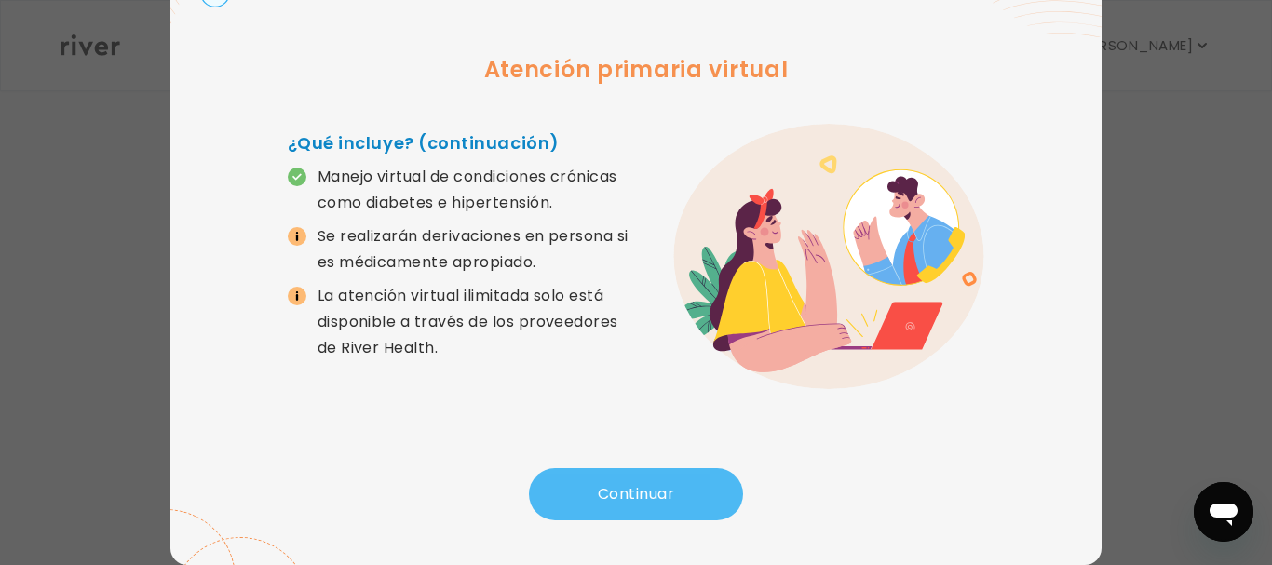
click at [582, 507] on button "Continuar" at bounding box center [636, 495] width 214 height 52
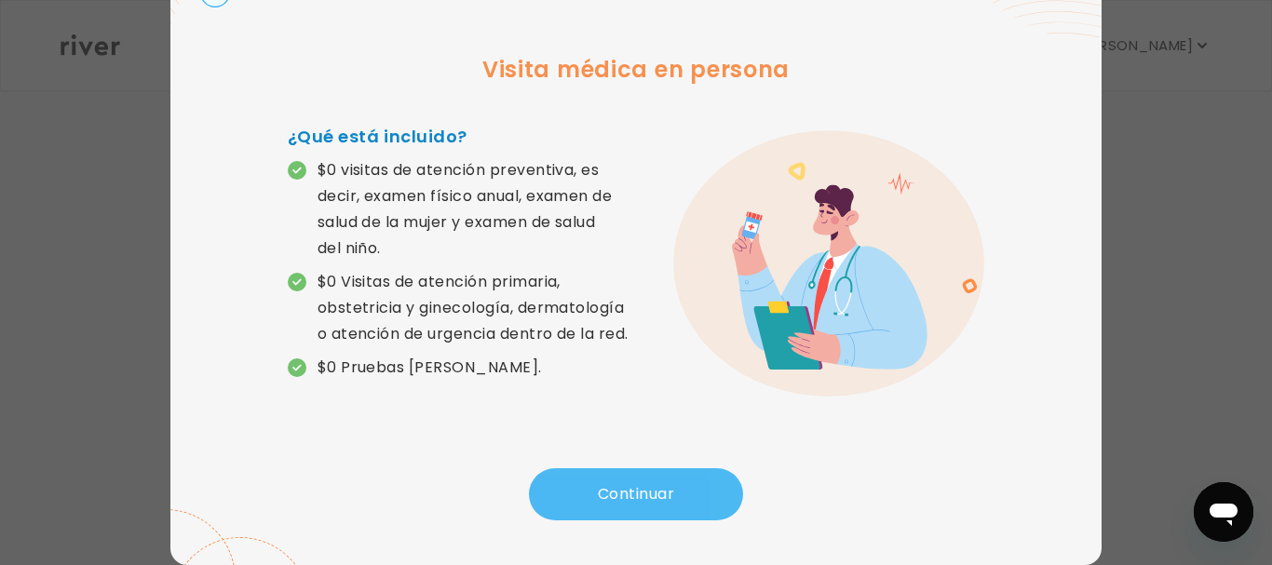
click at [582, 506] on button "Continuar" at bounding box center [636, 495] width 214 height 52
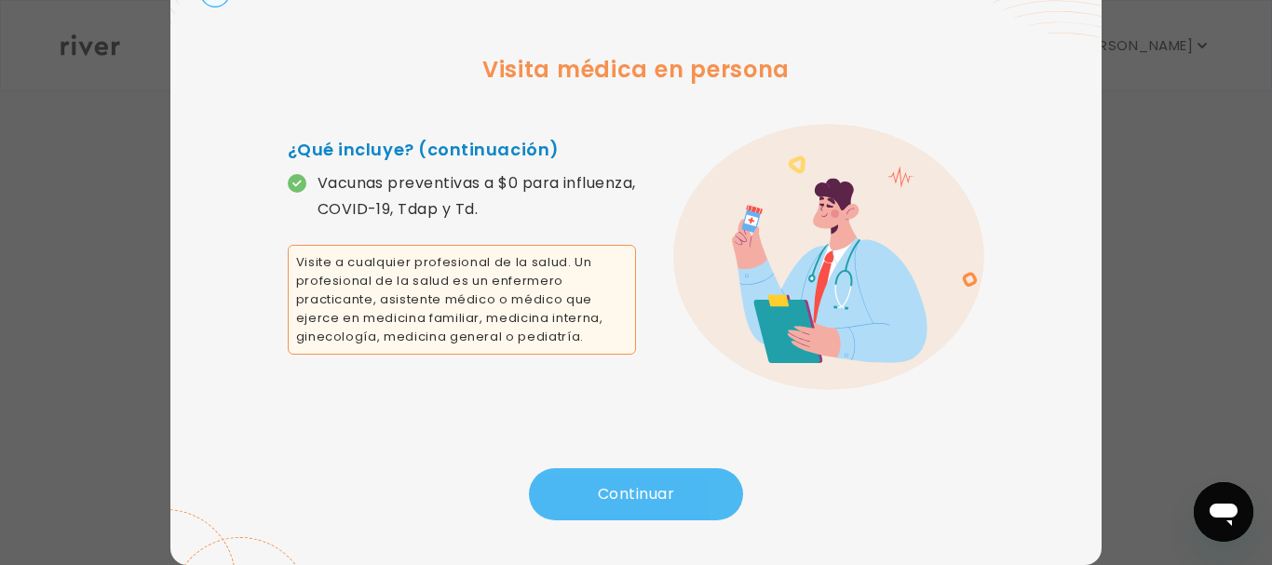
click at [582, 506] on button "Continuar" at bounding box center [636, 495] width 214 height 52
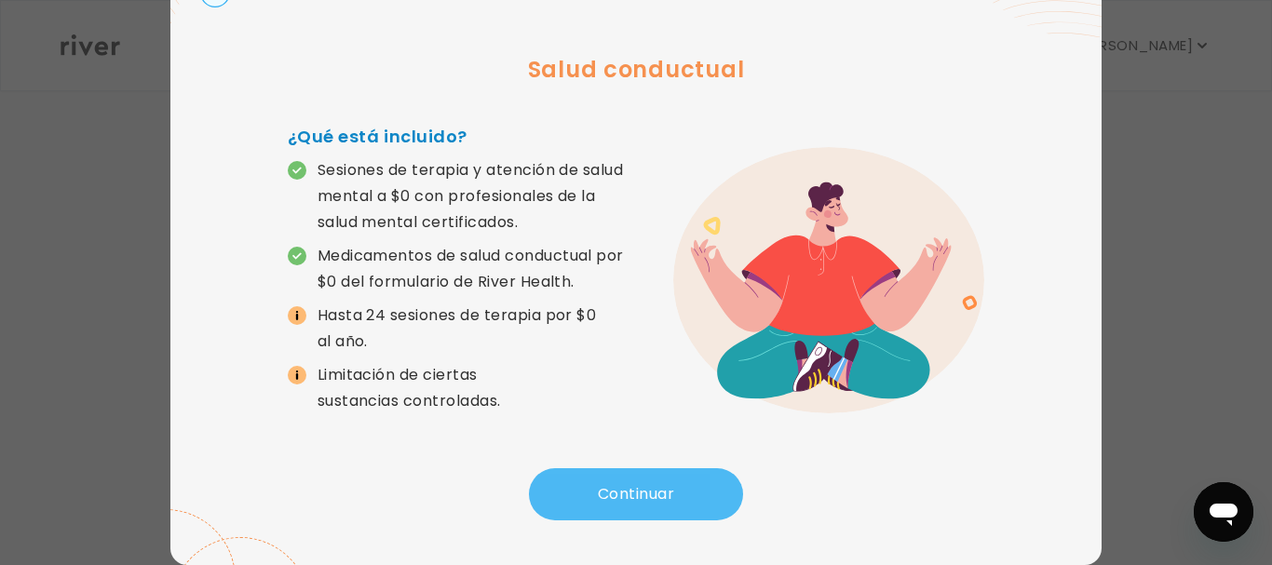
click at [582, 507] on button "Continuar" at bounding box center [636, 495] width 214 height 52
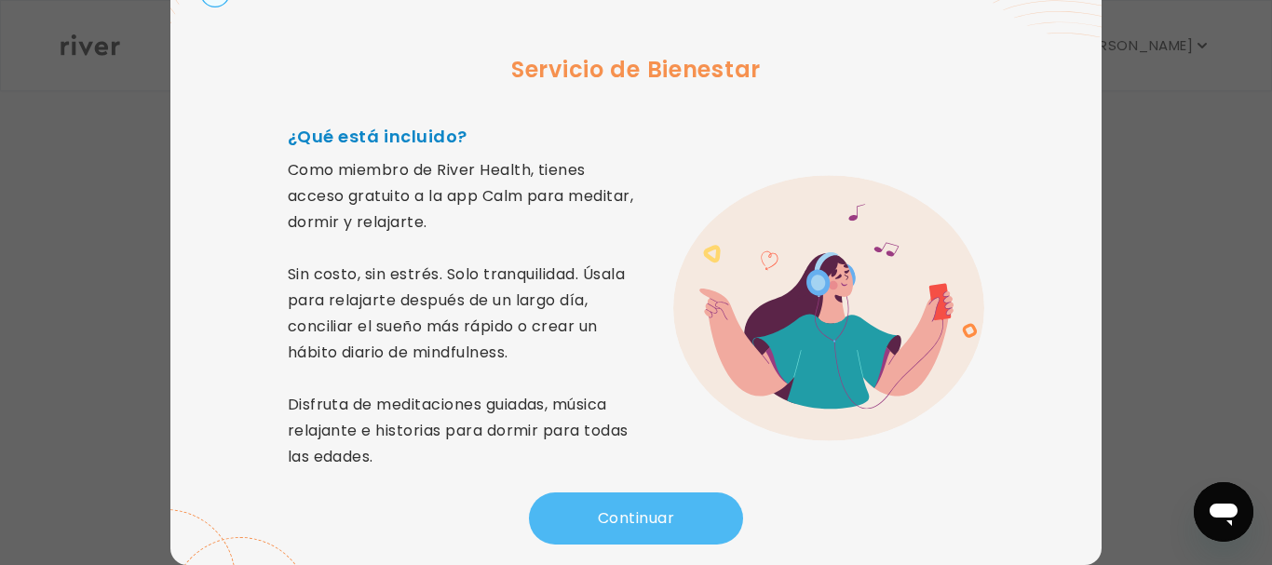
click at [582, 507] on button "Continuar" at bounding box center [636, 519] width 214 height 52
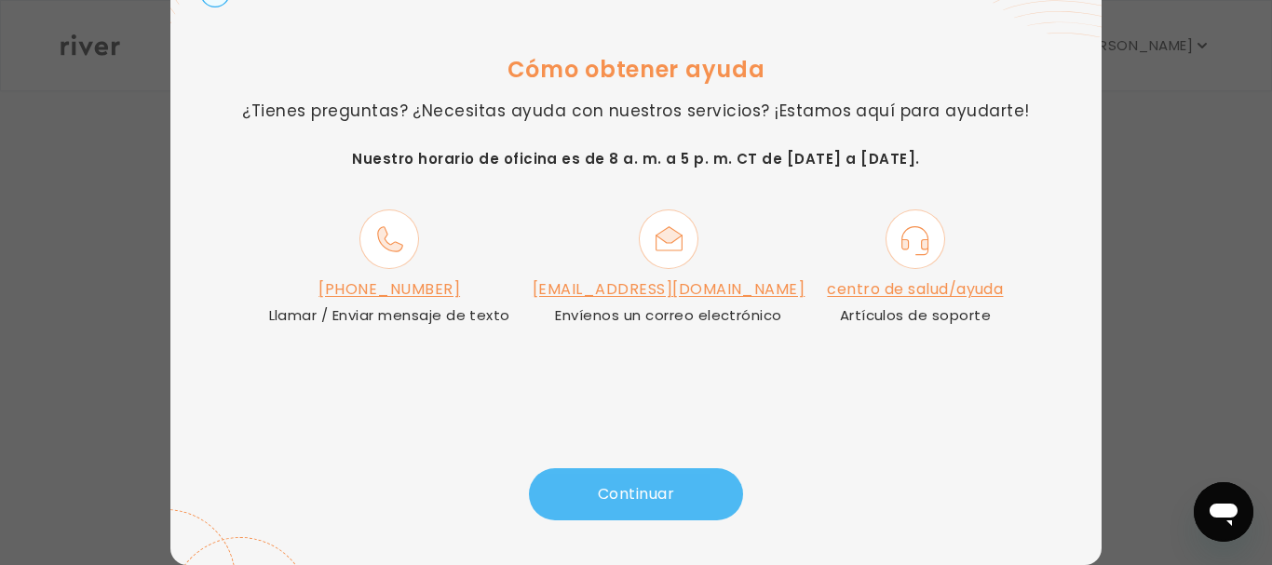
click at [598, 500] on font "Continuar" at bounding box center [636, 493] width 76 height 21
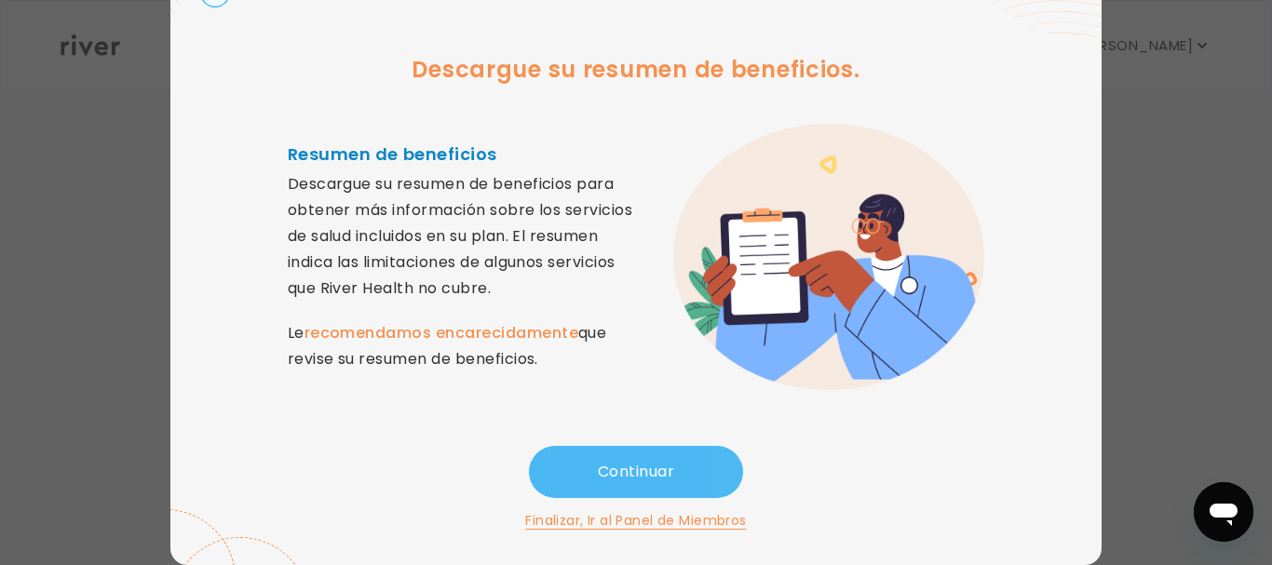
click at [644, 469] on font "Continuar" at bounding box center [636, 471] width 76 height 21
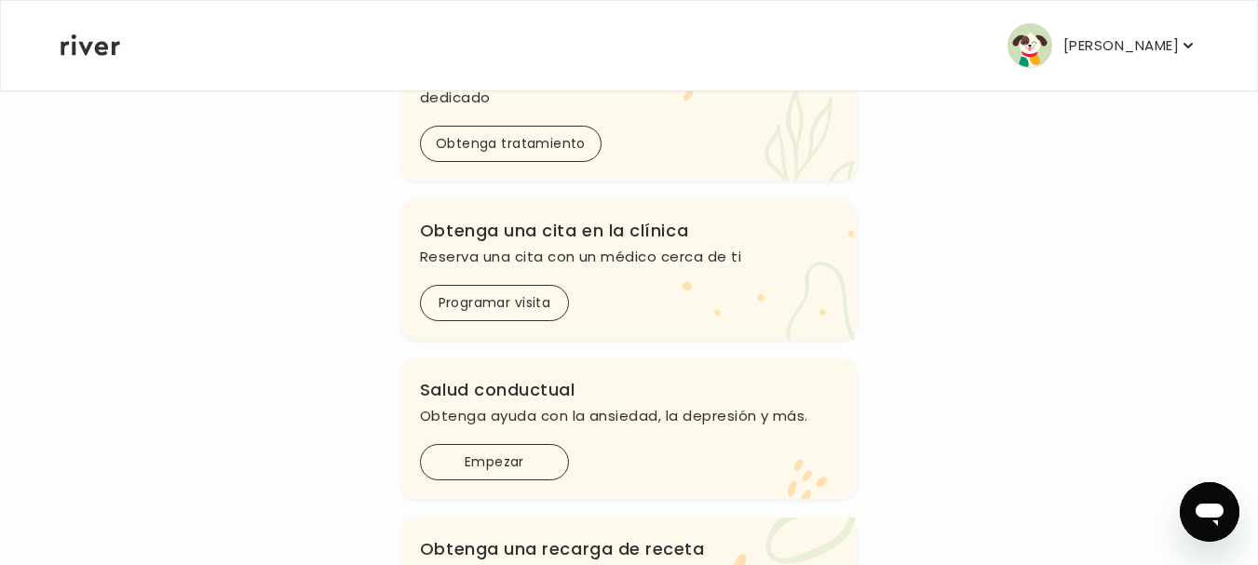
scroll to position [309, 0]
click at [539, 308] on font "Programar visita" at bounding box center [495, 301] width 113 height 19
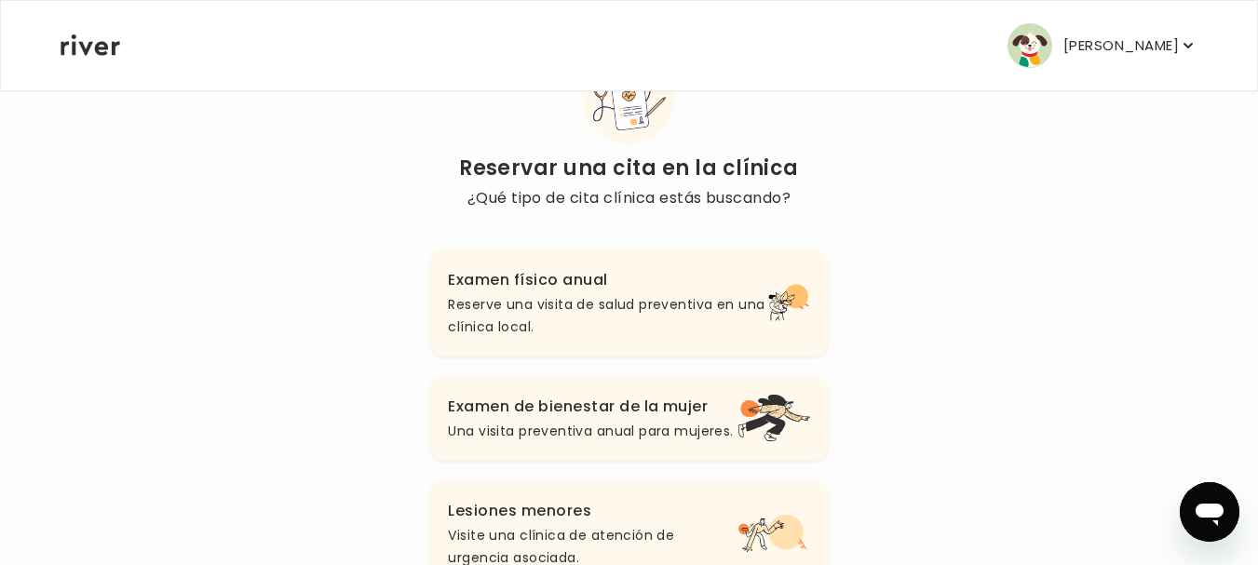
scroll to position [96, 0]
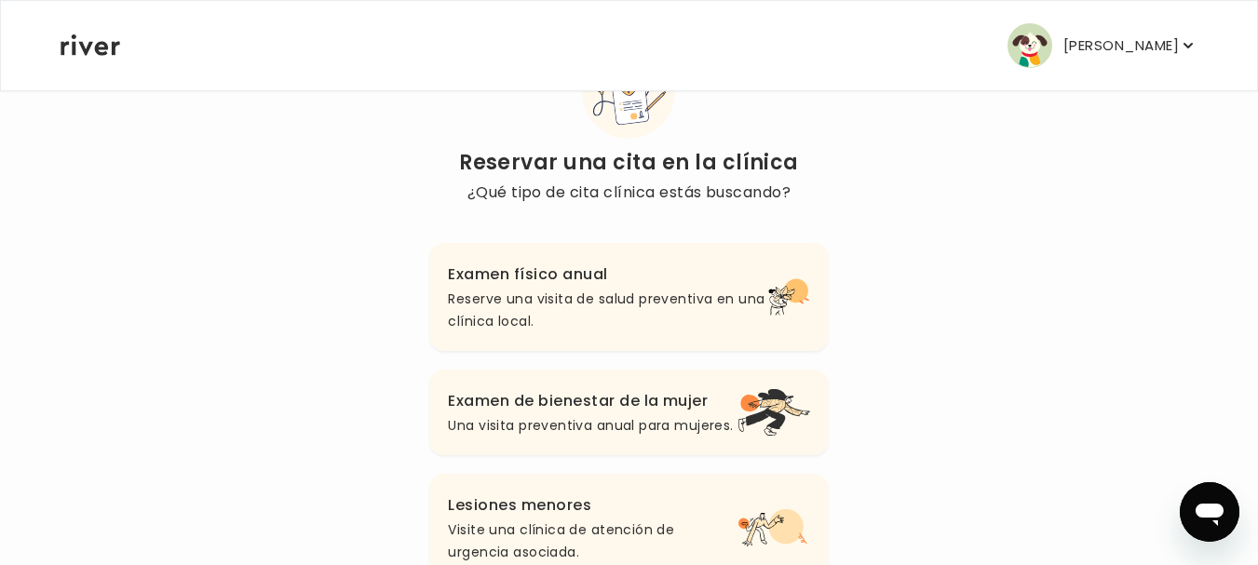
click at [555, 289] on p "Reserve una visita de salud preventiva en una clínica local." at bounding box center [608, 310] width 320 height 45
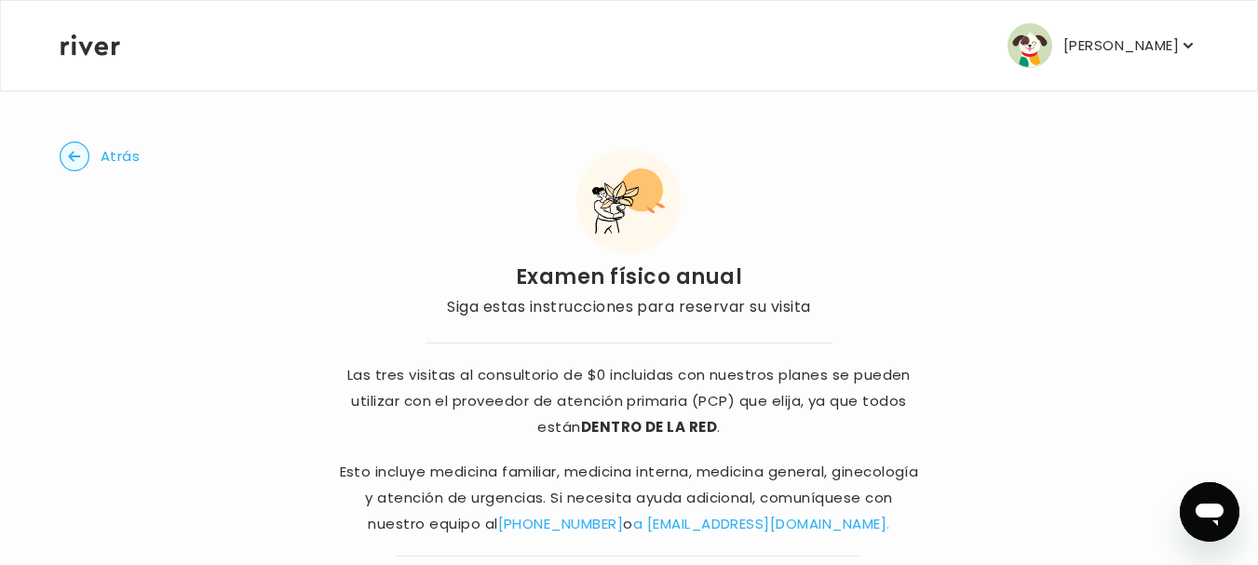
click at [1108, 50] on font "[PERSON_NAME]" at bounding box center [1122, 45] width 116 height 20
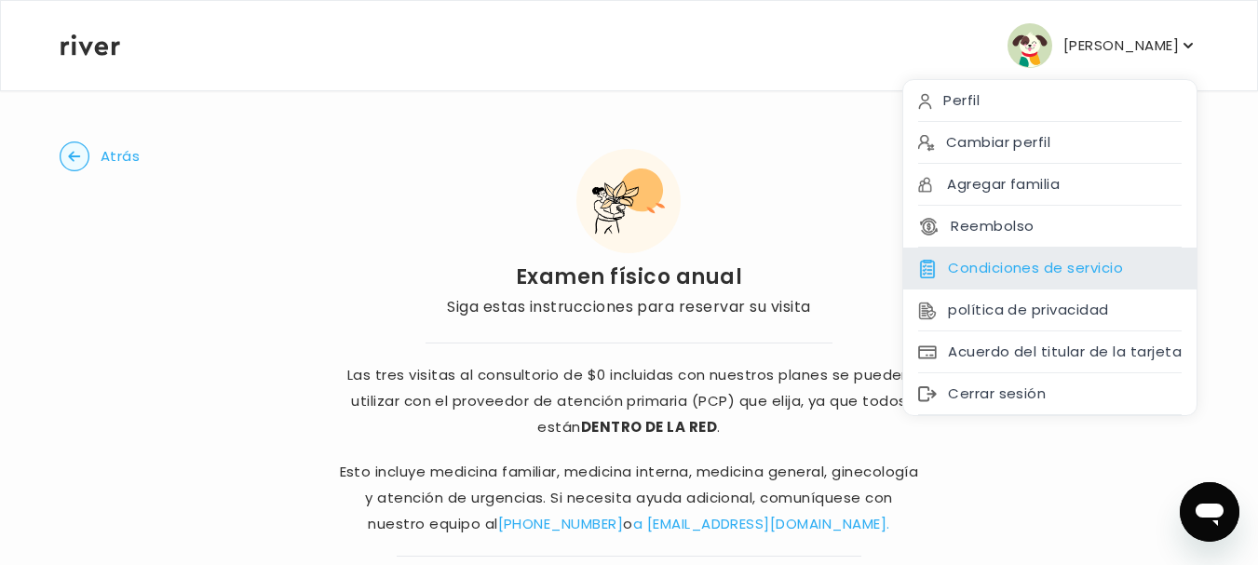
click at [1100, 267] on font "Condiciones de servicio" at bounding box center [1035, 268] width 175 height 20
